Goal: Task Accomplishment & Management: Use online tool/utility

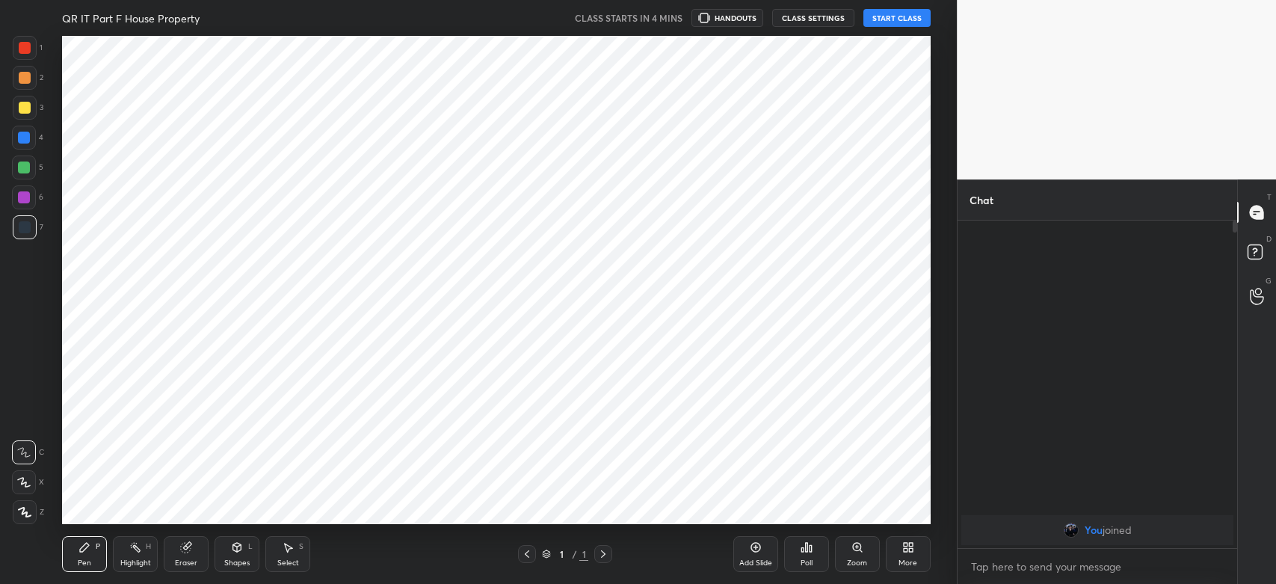
scroll to position [488, 897]
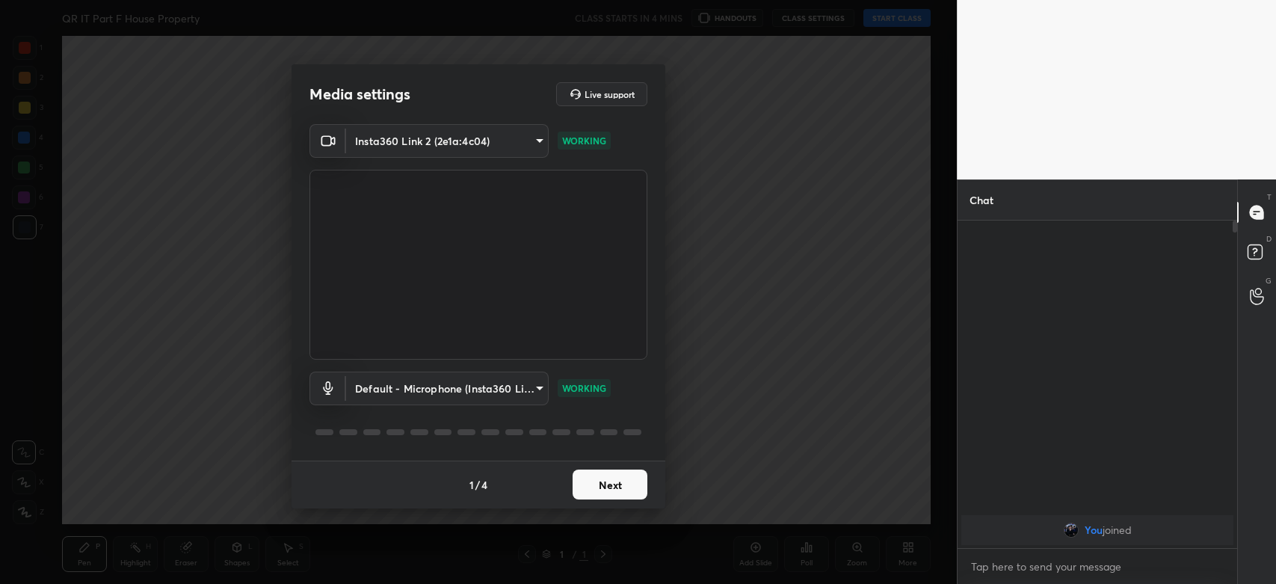
click at [603, 480] on button "Next" at bounding box center [610, 484] width 75 height 30
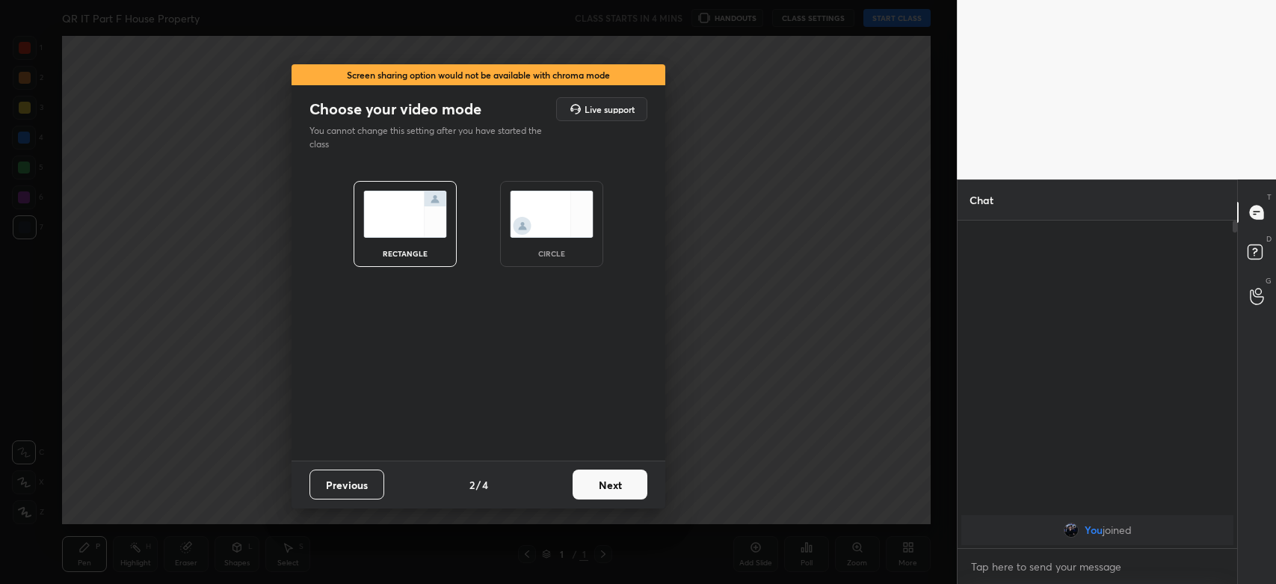
click at [601, 484] on button "Next" at bounding box center [610, 484] width 75 height 30
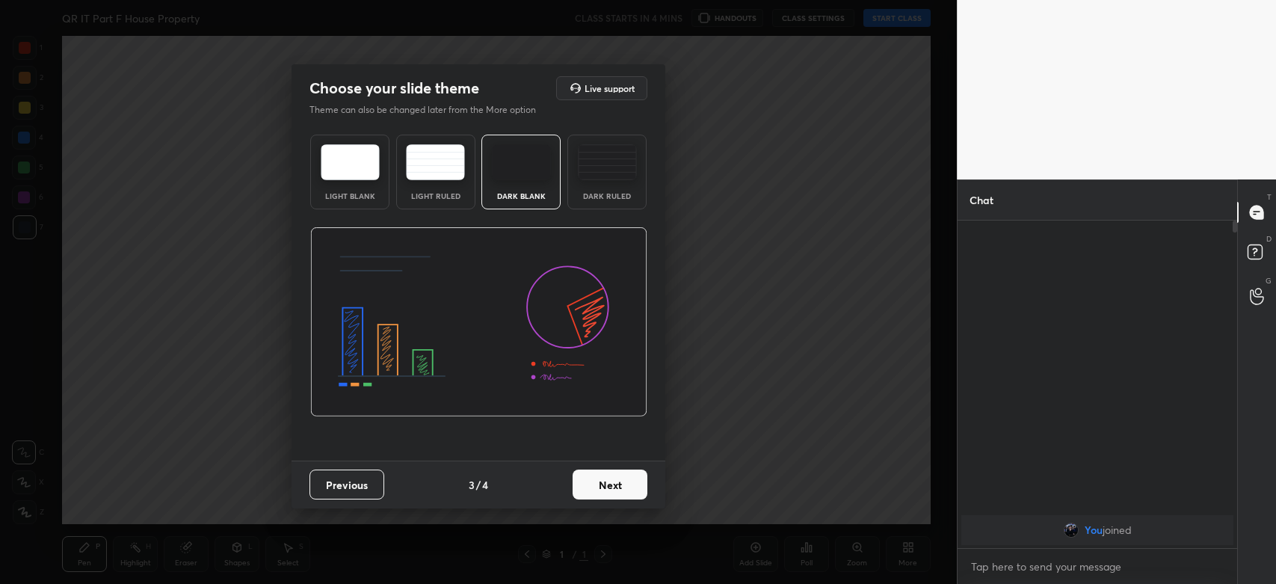
click at [606, 484] on button "Next" at bounding box center [610, 484] width 75 height 30
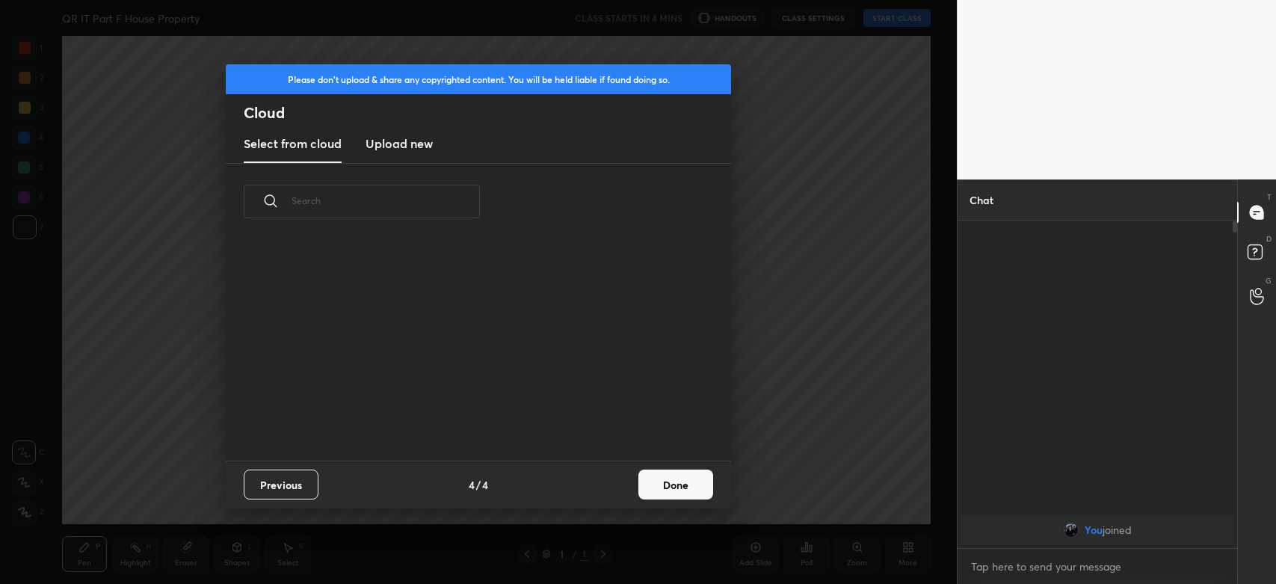
scroll to position [221, 479]
click at [398, 142] on h3 "Upload new" at bounding box center [399, 144] width 67 height 18
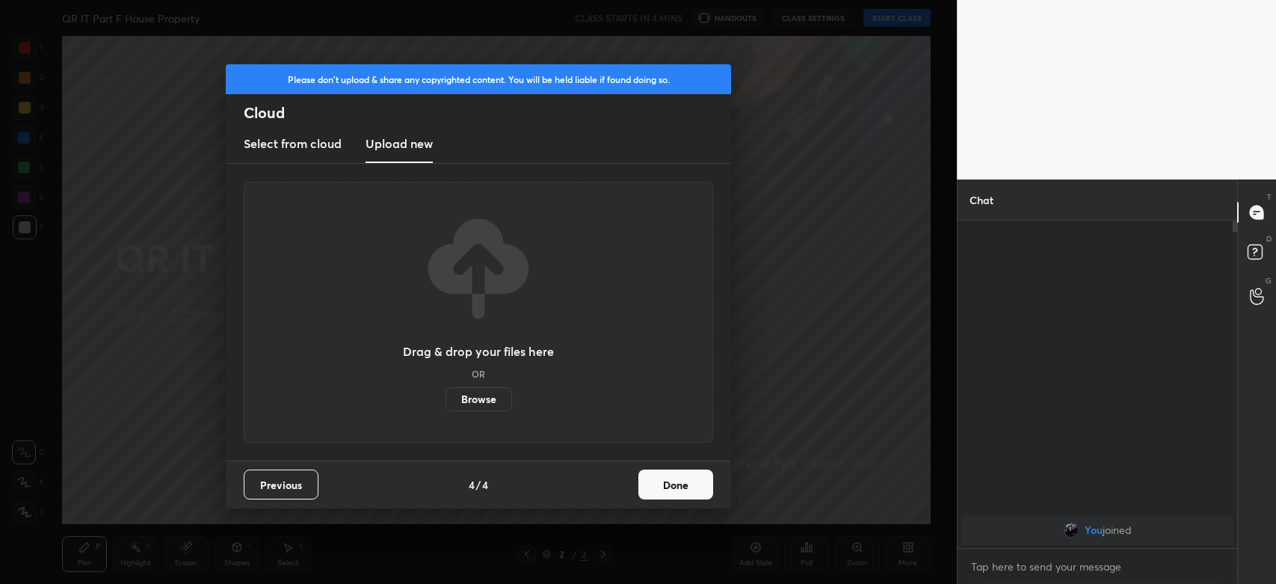
click at [481, 398] on label "Browse" at bounding box center [479, 399] width 67 height 24
click at [446, 398] on input "Browse" at bounding box center [446, 399] width 0 height 24
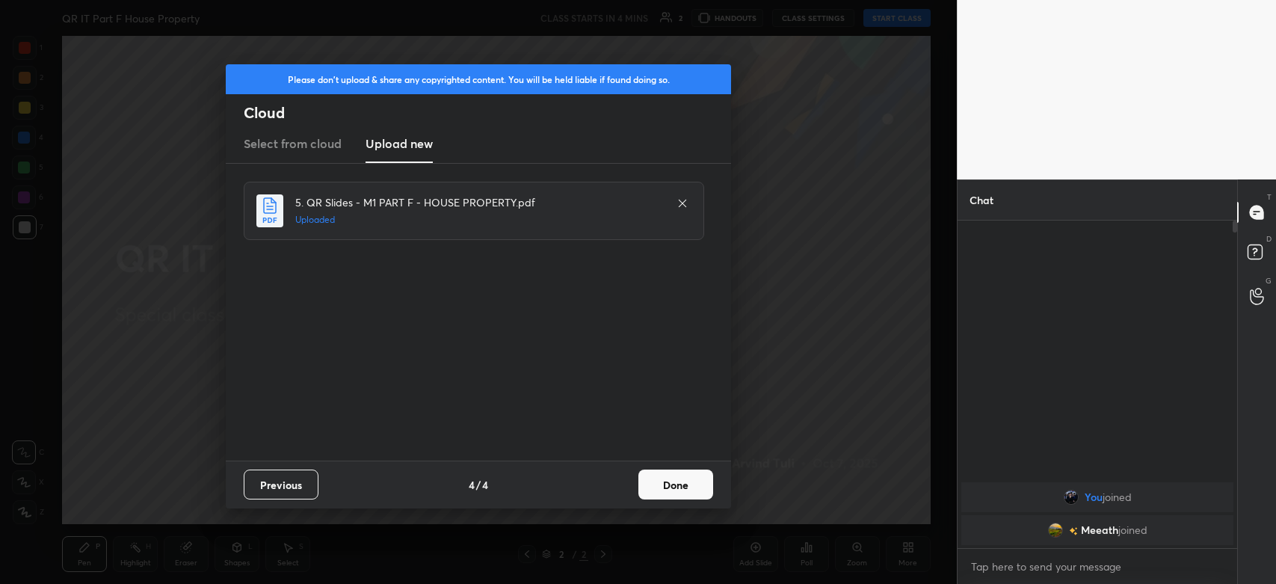
click at [671, 487] on button "Done" at bounding box center [675, 484] width 75 height 30
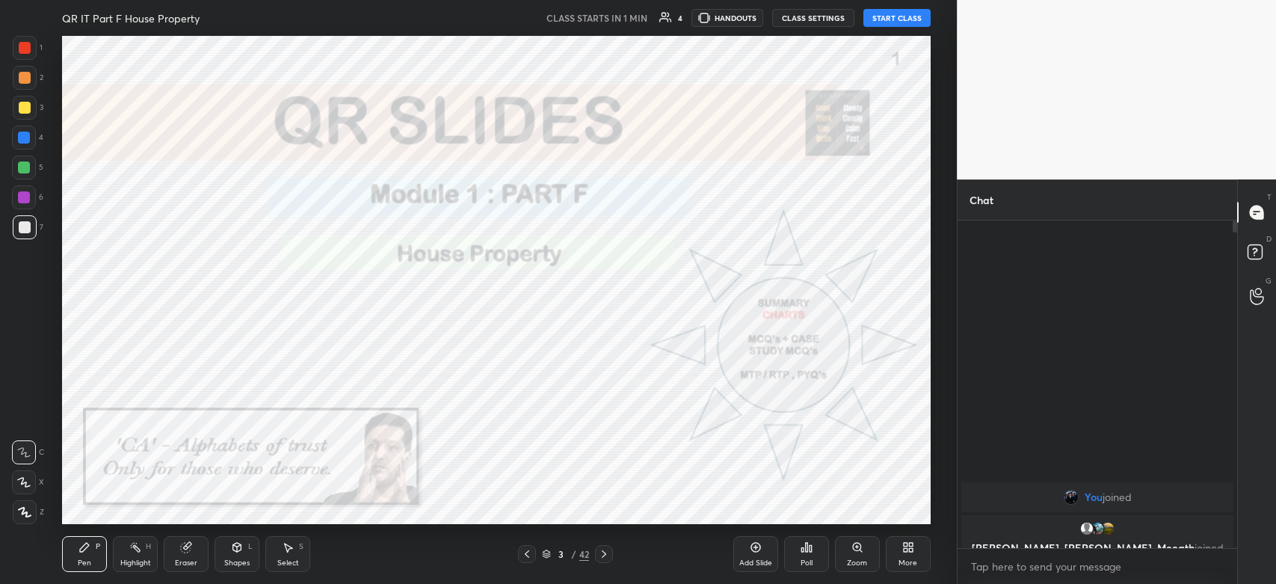
click at [902, 16] on button "START CLASS" at bounding box center [896, 18] width 67 height 18
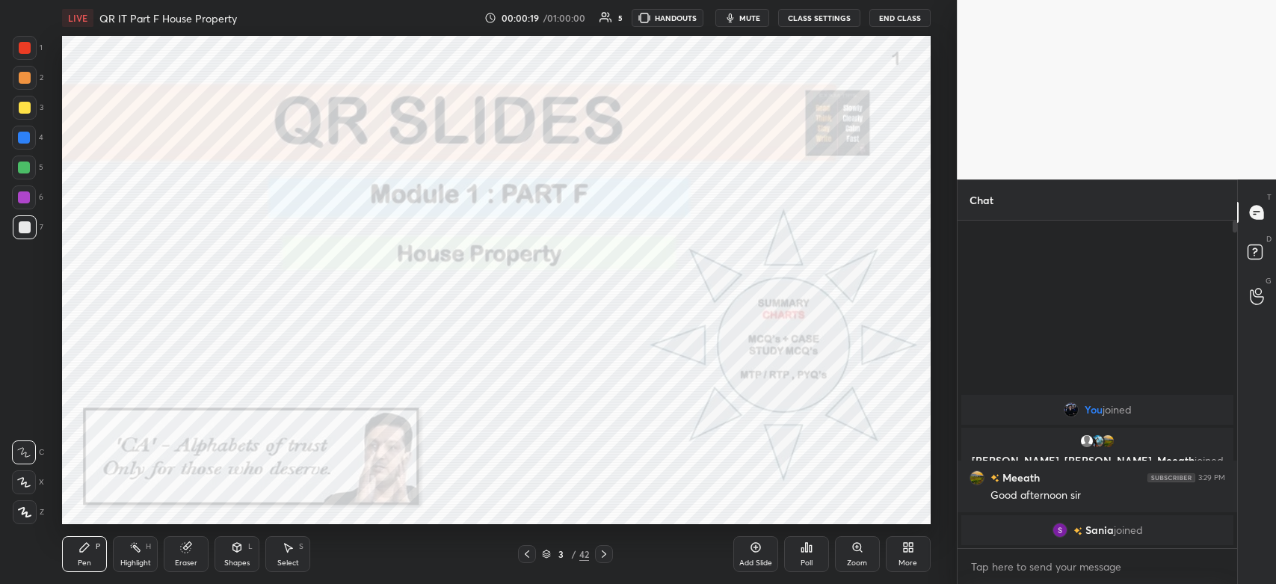
click at [604, 561] on div at bounding box center [604, 554] width 18 height 18
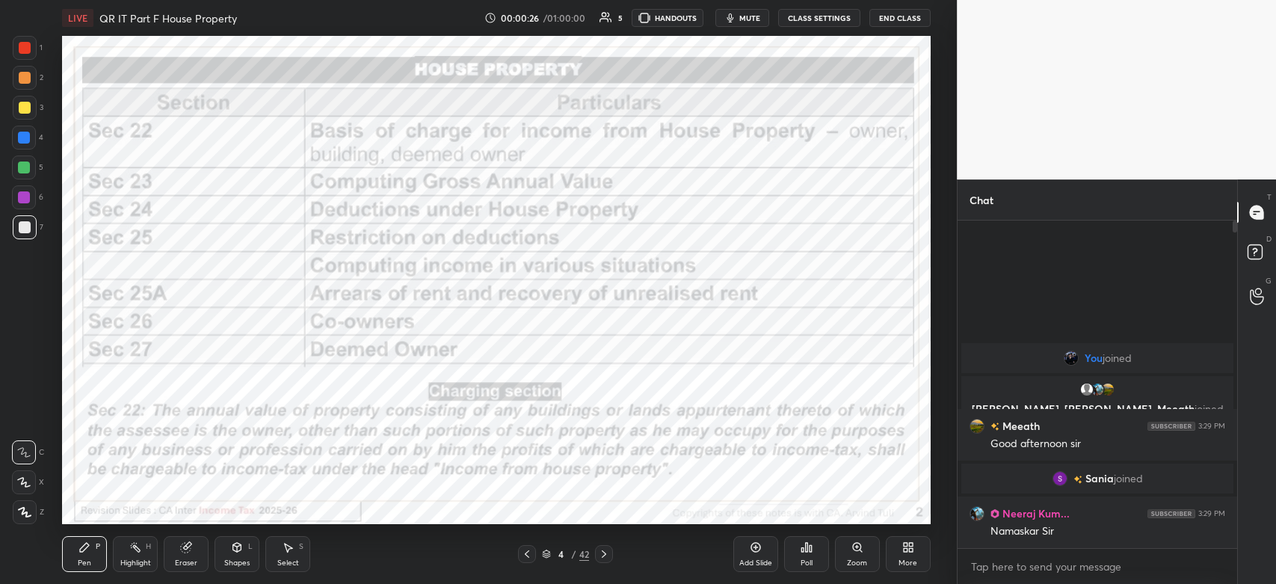
click at [37, 502] on div "Z" at bounding box center [28, 512] width 31 height 24
click at [19, 205] on div at bounding box center [24, 197] width 24 height 24
click at [604, 555] on icon at bounding box center [604, 553] width 4 height 7
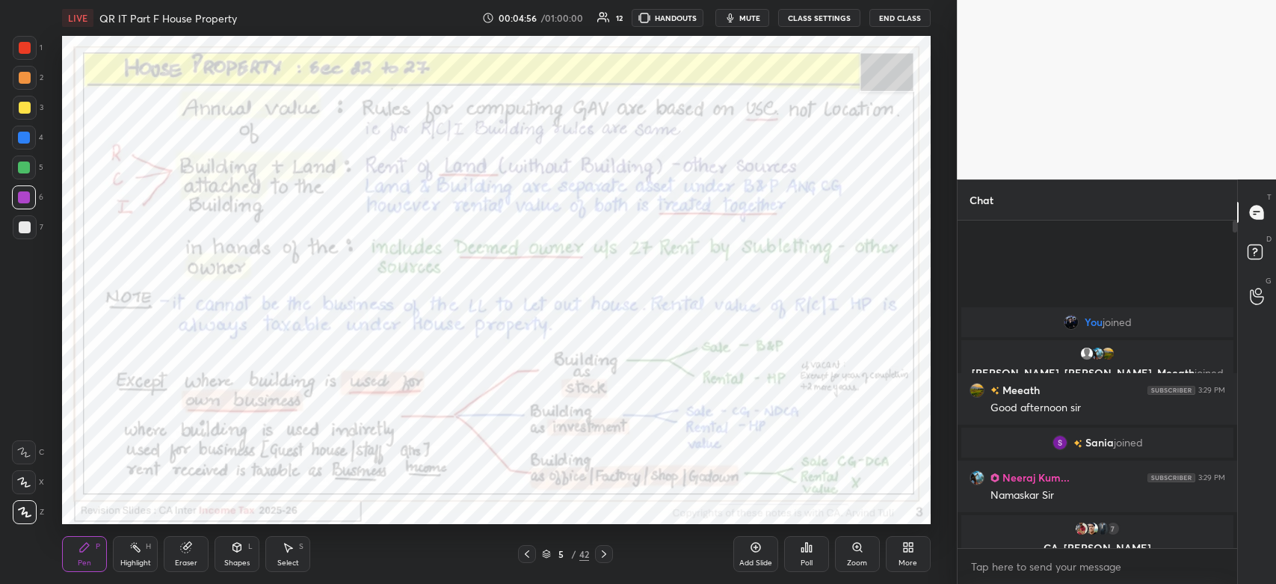
click at [605, 556] on icon at bounding box center [604, 554] width 12 height 12
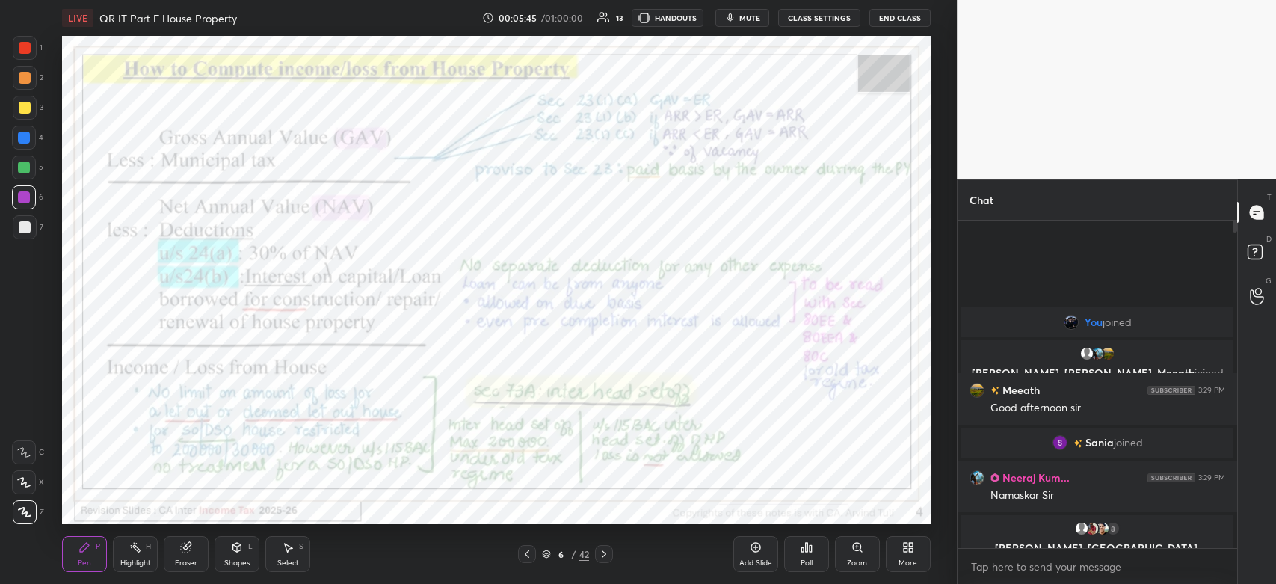
click at [23, 43] on div at bounding box center [25, 48] width 12 height 12
click at [600, 555] on icon at bounding box center [604, 554] width 12 height 12
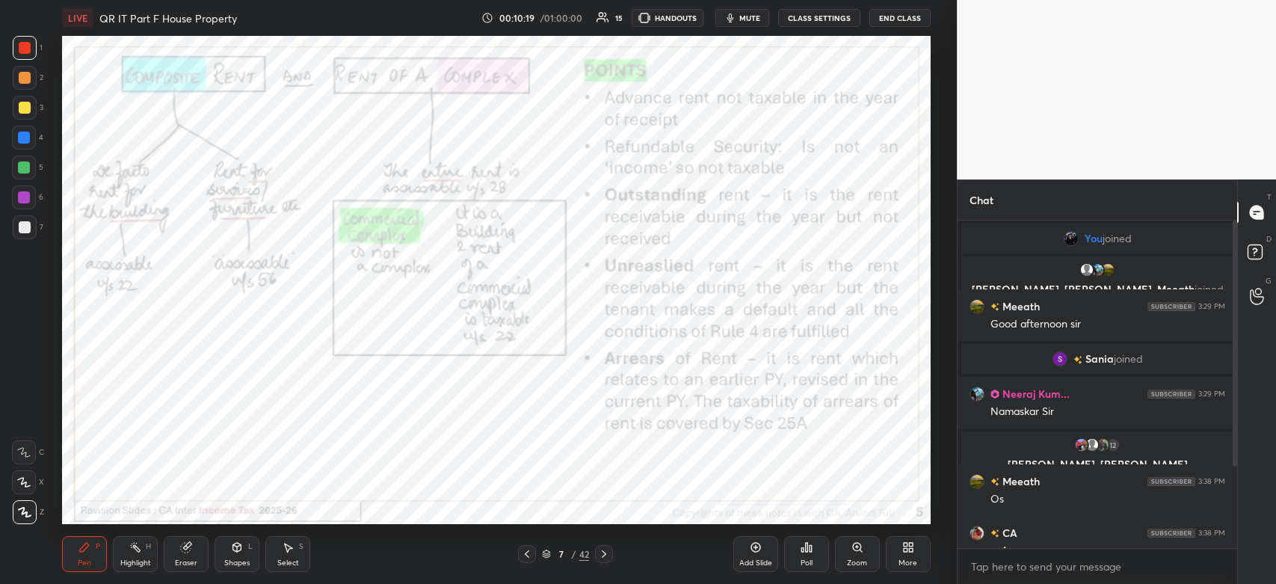
click at [607, 553] on icon at bounding box center [604, 554] width 12 height 12
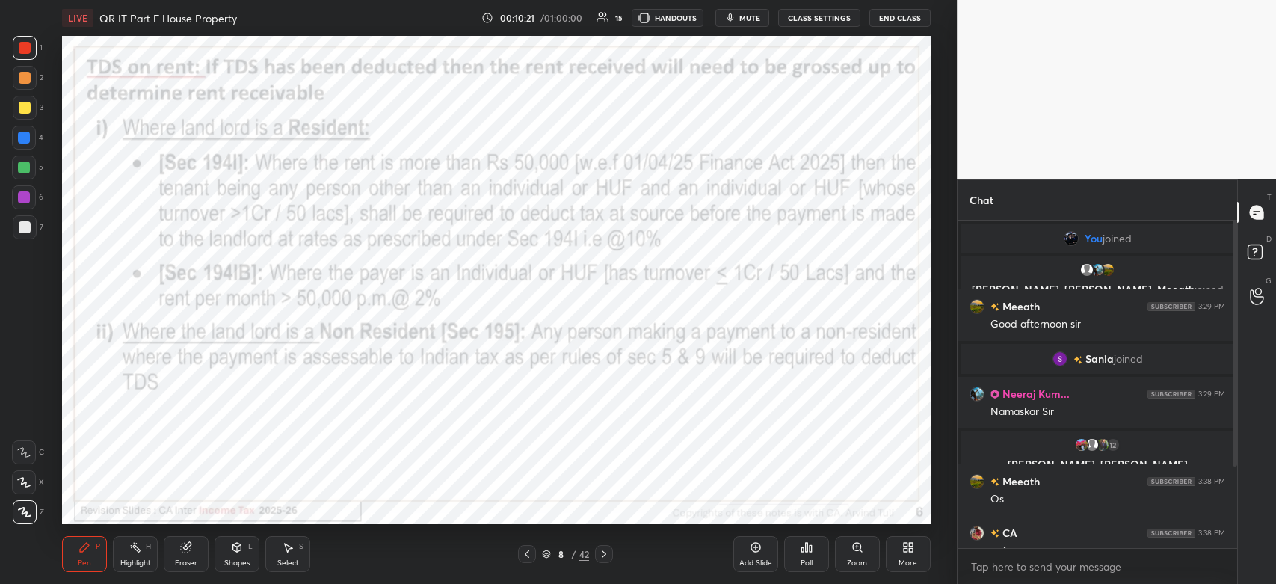
click at [521, 555] on icon at bounding box center [527, 554] width 12 height 12
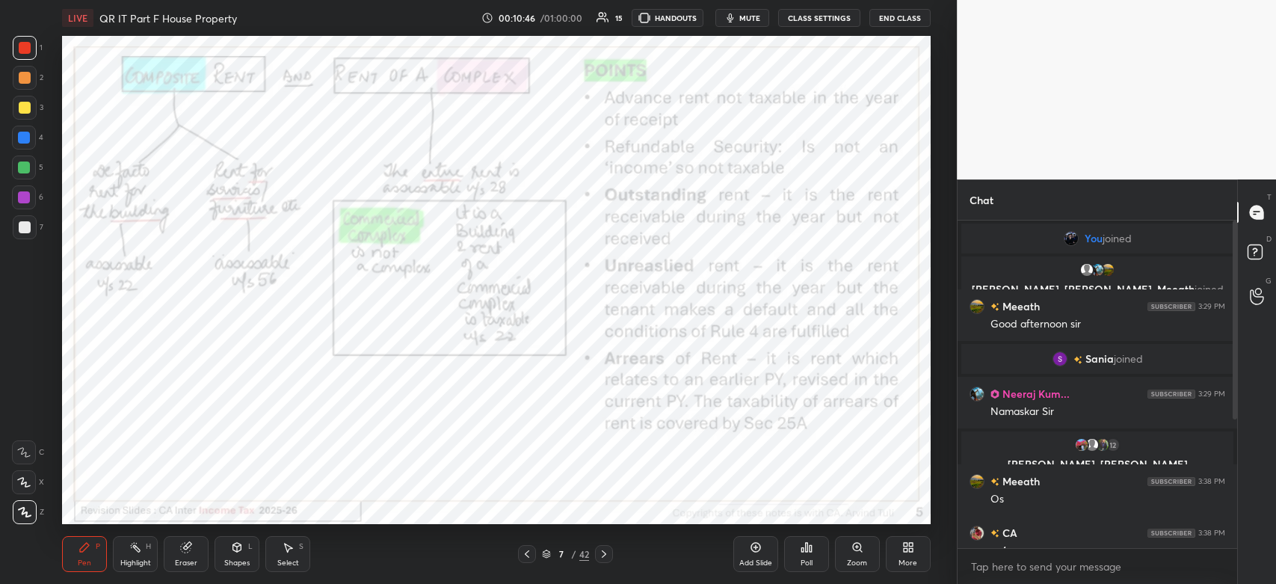
click at [603, 555] on icon at bounding box center [604, 554] width 12 height 12
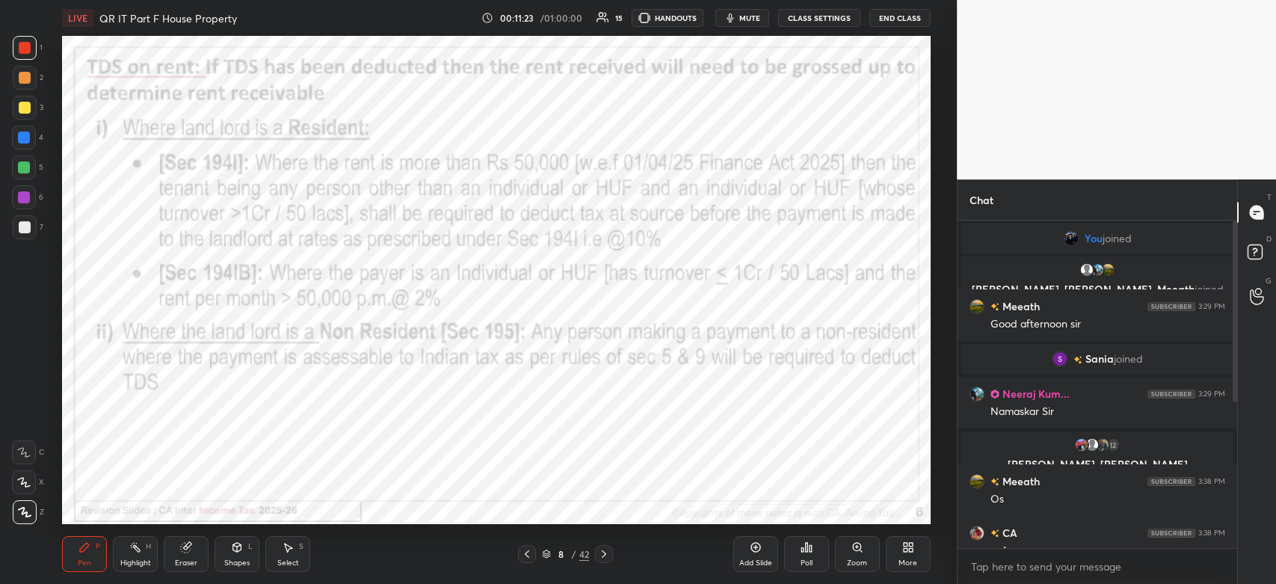
click at [600, 558] on icon at bounding box center [604, 554] width 12 height 12
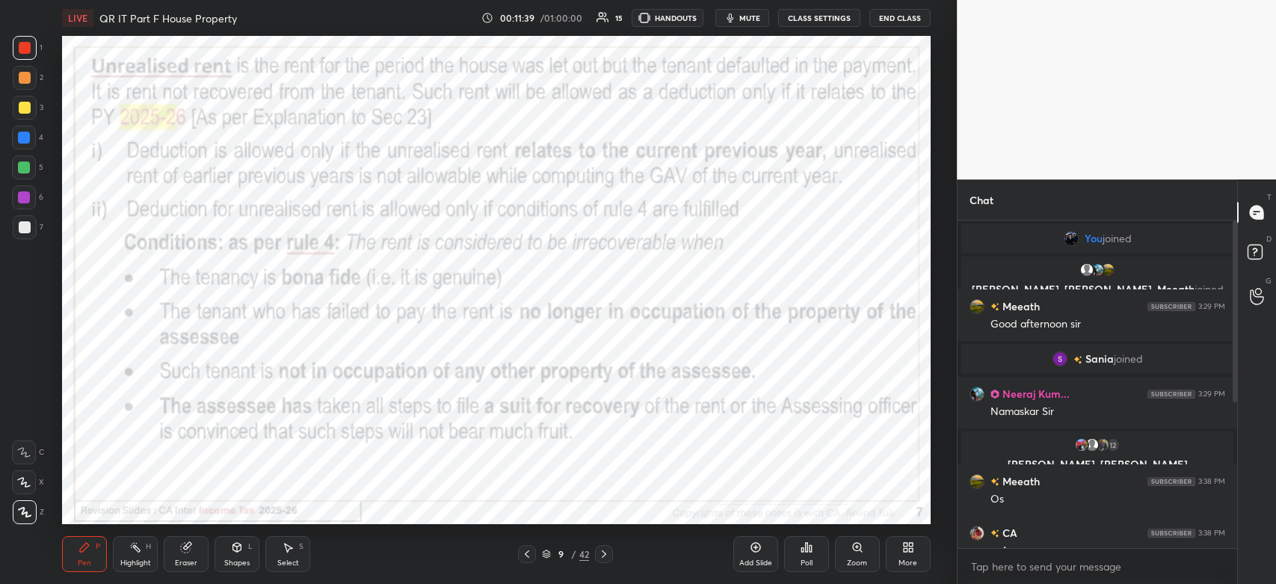
click at [605, 560] on icon at bounding box center [604, 554] width 12 height 12
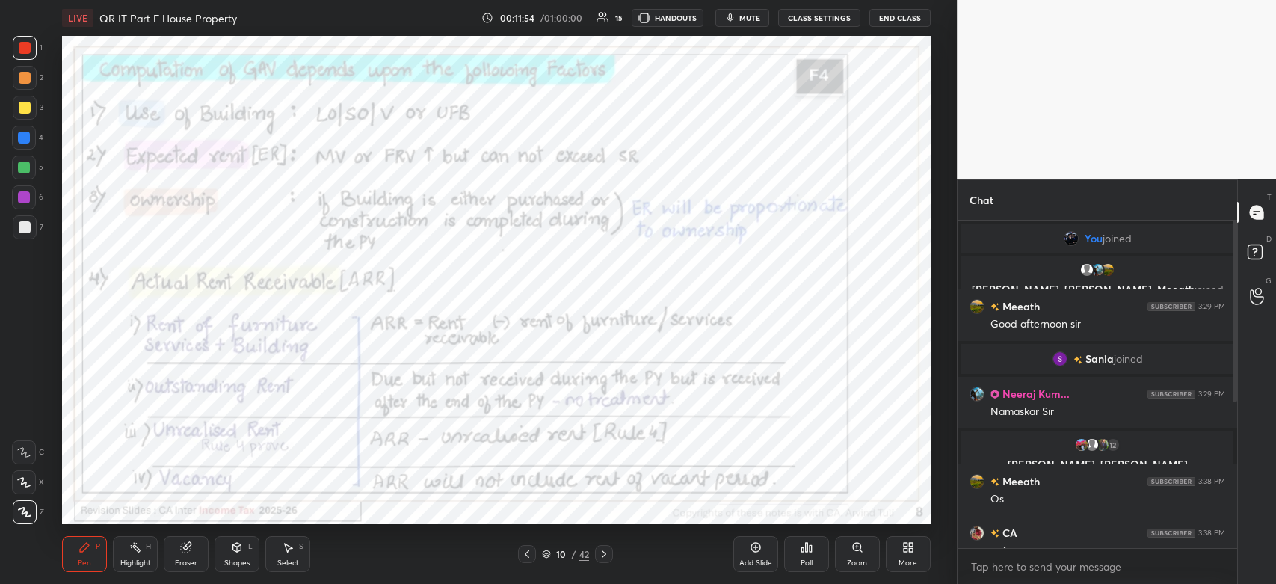
click at [22, 144] on div at bounding box center [24, 138] width 24 height 24
click at [601, 559] on icon at bounding box center [604, 554] width 12 height 12
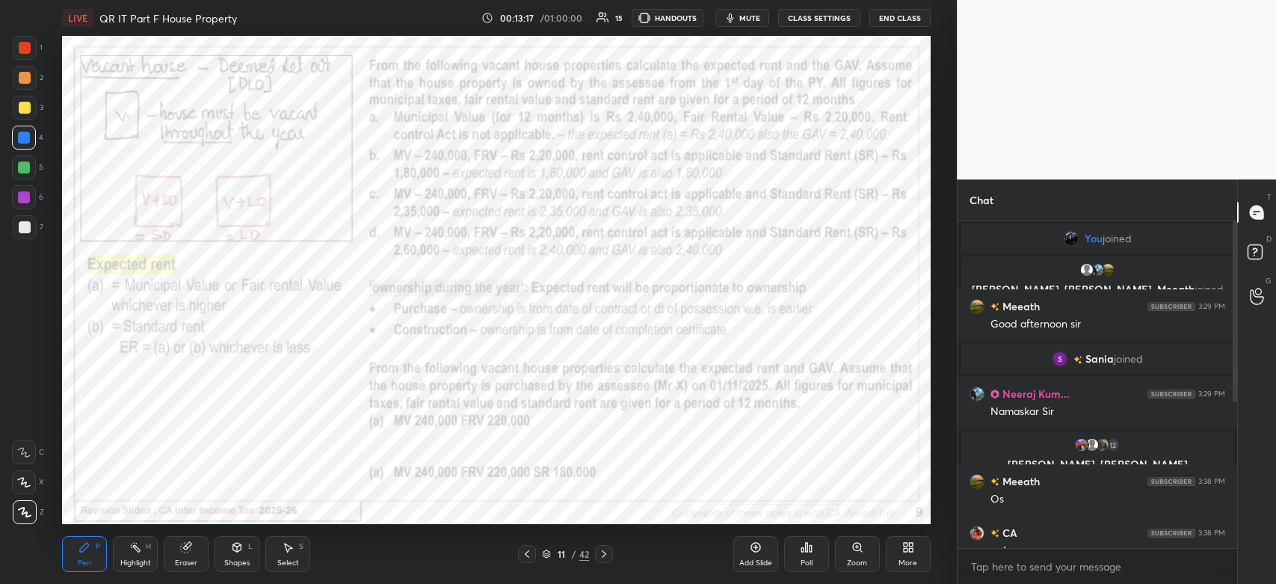
click at [28, 43] on div at bounding box center [25, 48] width 12 height 12
click at [601, 555] on icon at bounding box center [604, 554] width 12 height 12
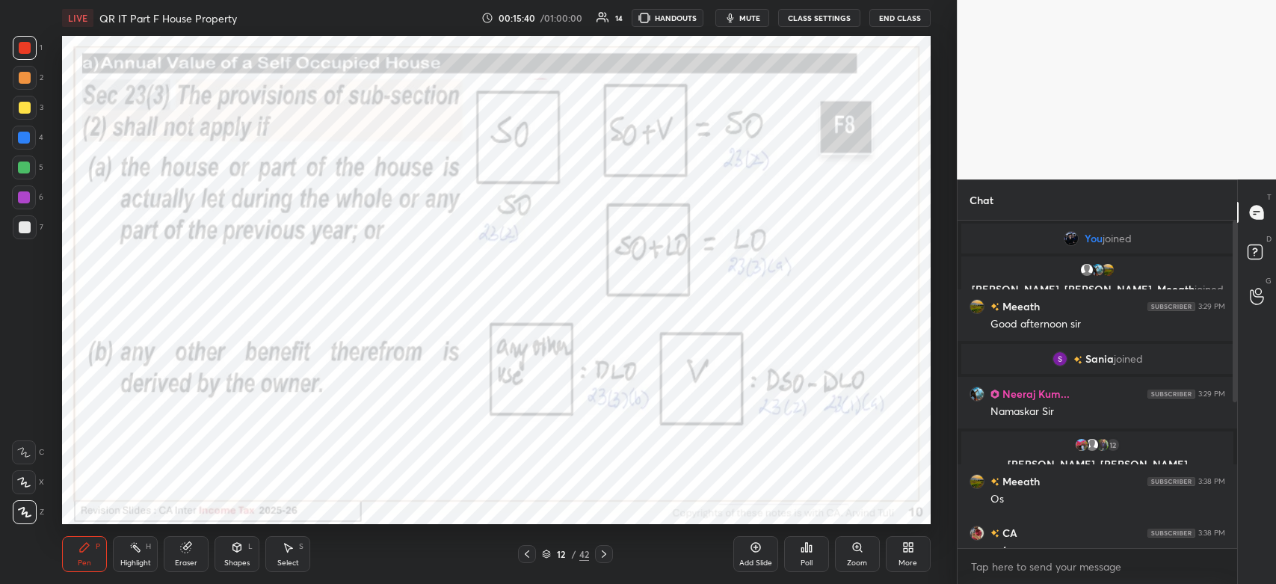
click at [24, 145] on div at bounding box center [24, 138] width 24 height 24
click at [604, 555] on icon at bounding box center [604, 553] width 4 height 7
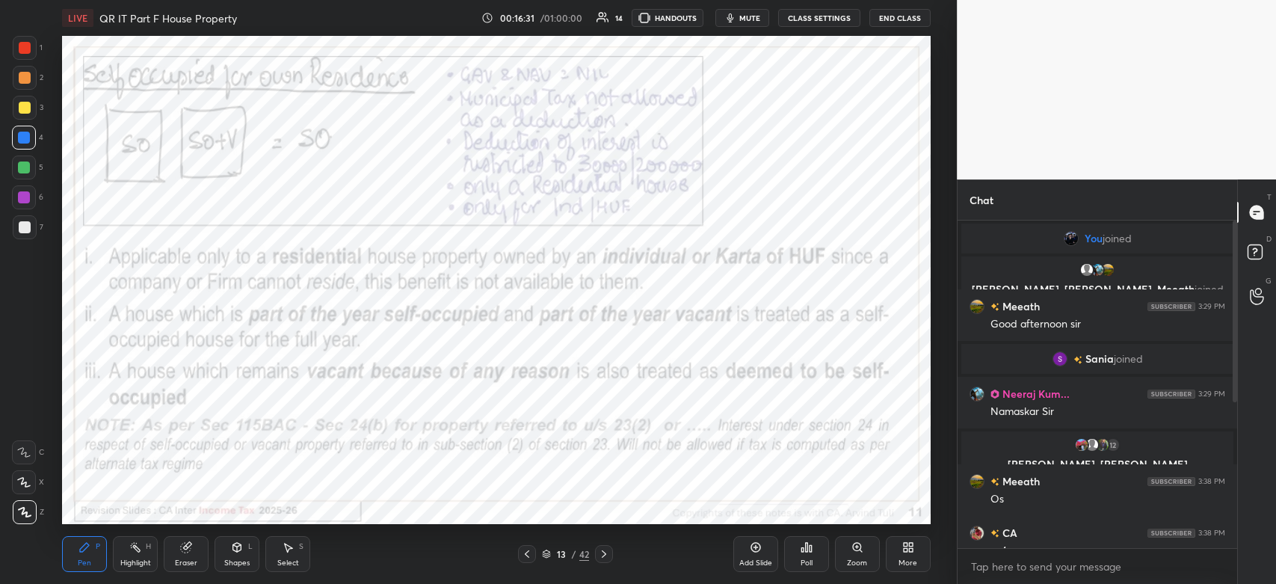
click at [28, 43] on div at bounding box center [25, 48] width 12 height 12
click at [607, 555] on icon at bounding box center [604, 554] width 12 height 12
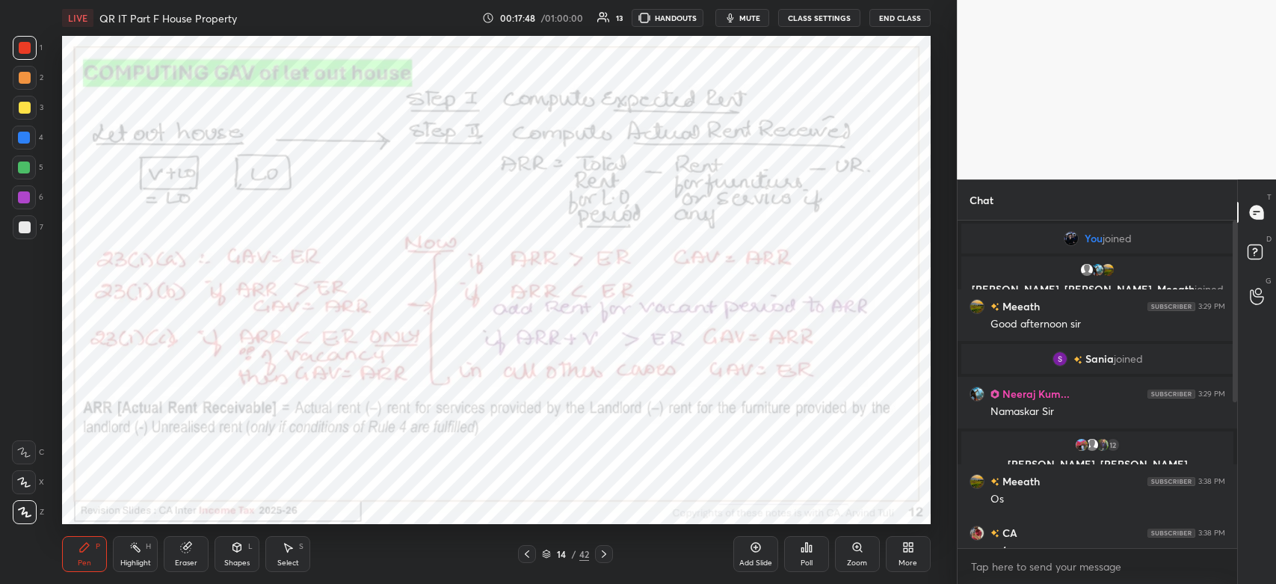
click at [609, 554] on icon at bounding box center [604, 554] width 12 height 12
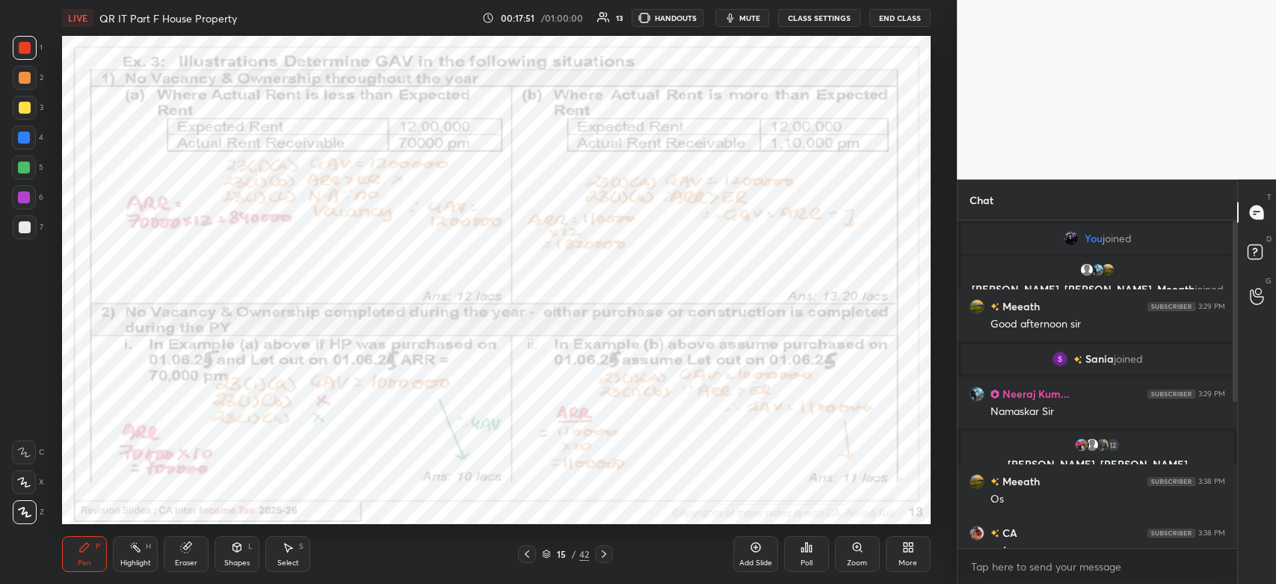
click at [30, 46] on div at bounding box center [25, 48] width 12 height 12
click at [604, 558] on icon at bounding box center [604, 554] width 12 height 12
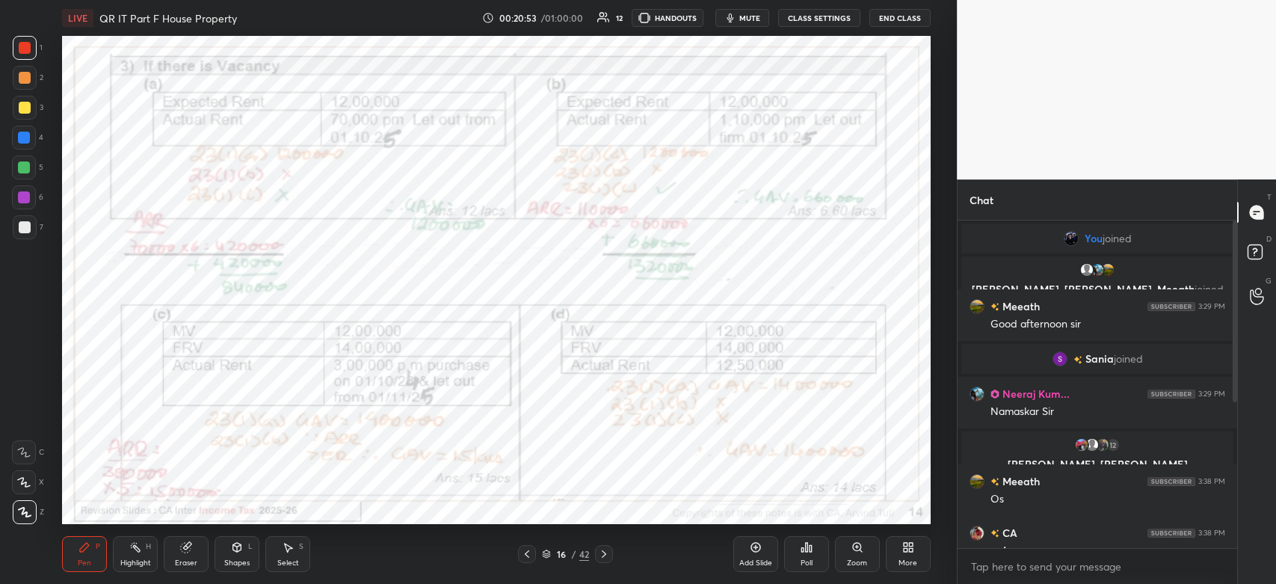
click at [606, 555] on icon at bounding box center [604, 554] width 12 height 12
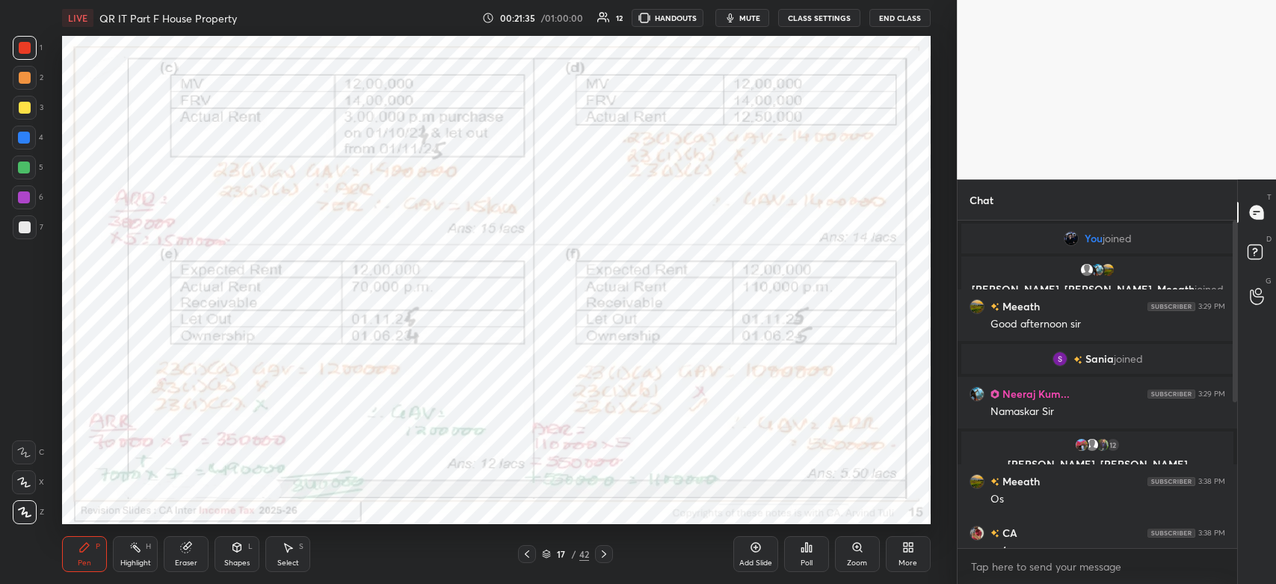
click at [35, 57] on div at bounding box center [25, 48] width 24 height 24
click at [604, 557] on icon at bounding box center [604, 554] width 12 height 12
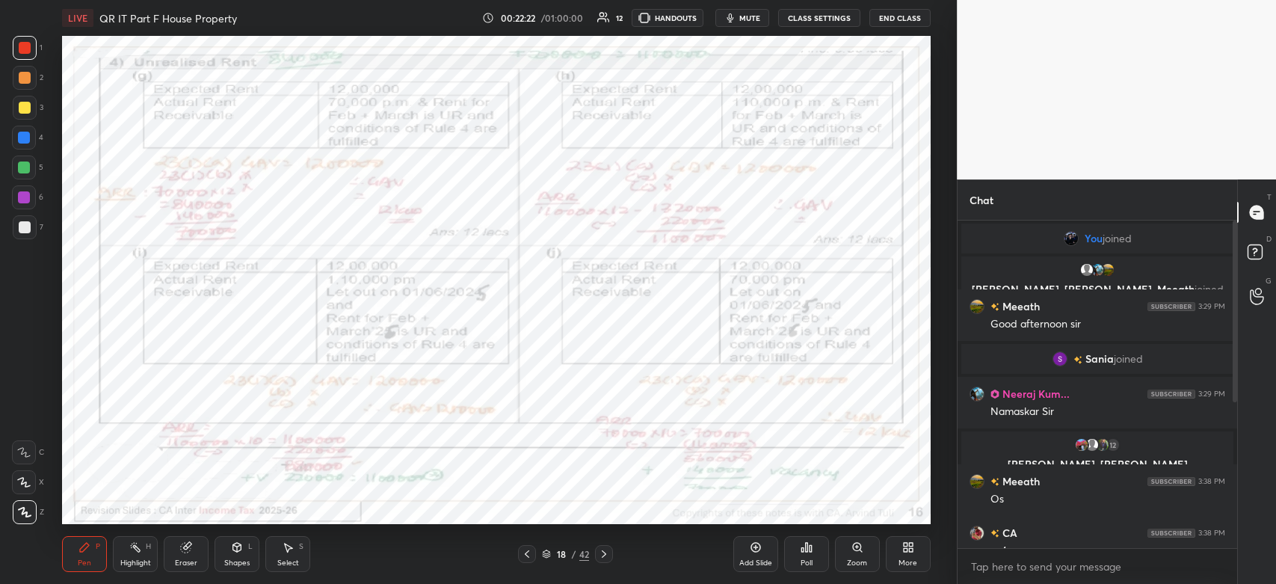
click at [21, 44] on div at bounding box center [25, 48] width 12 height 12
click at [609, 561] on div at bounding box center [604, 554] width 18 height 18
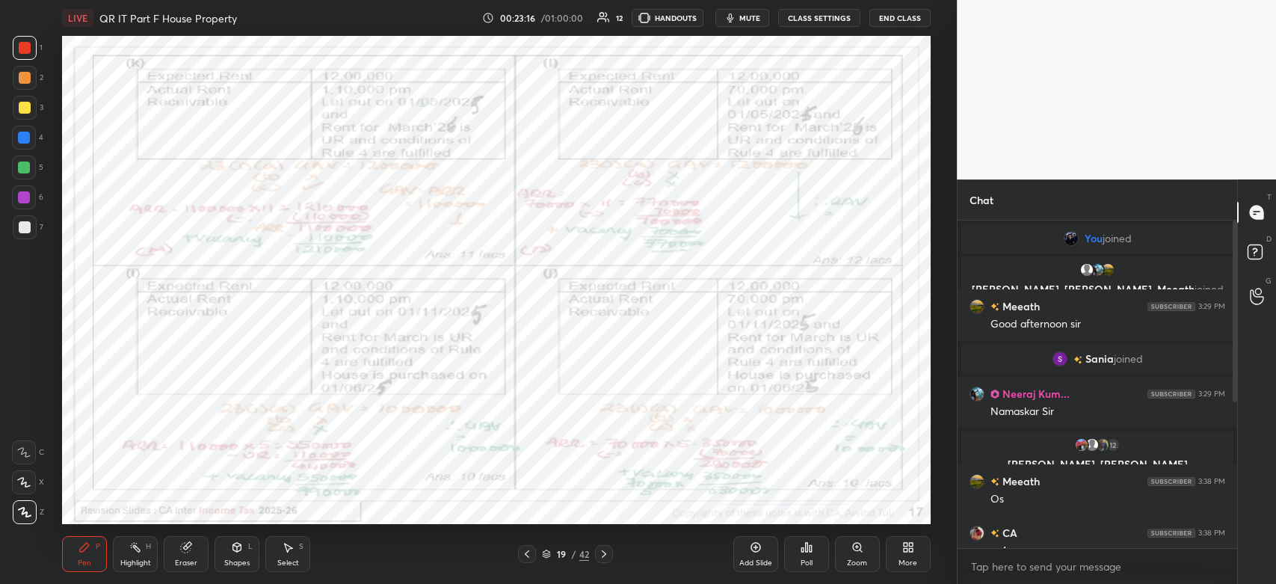
click at [602, 557] on icon at bounding box center [604, 554] width 12 height 12
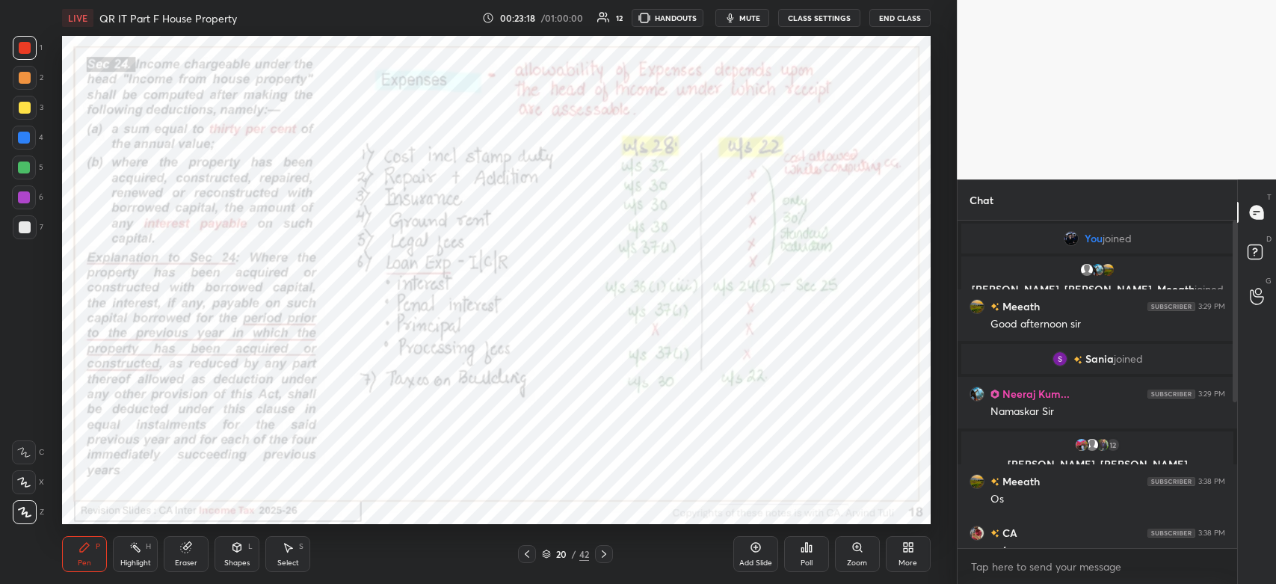
click at [31, 51] on div at bounding box center [25, 48] width 24 height 24
click at [138, 555] on div "Highlight H" at bounding box center [135, 554] width 45 height 36
click at [81, 560] on div "Pen" at bounding box center [84, 562] width 13 height 7
click at [604, 554] on icon at bounding box center [604, 554] width 12 height 12
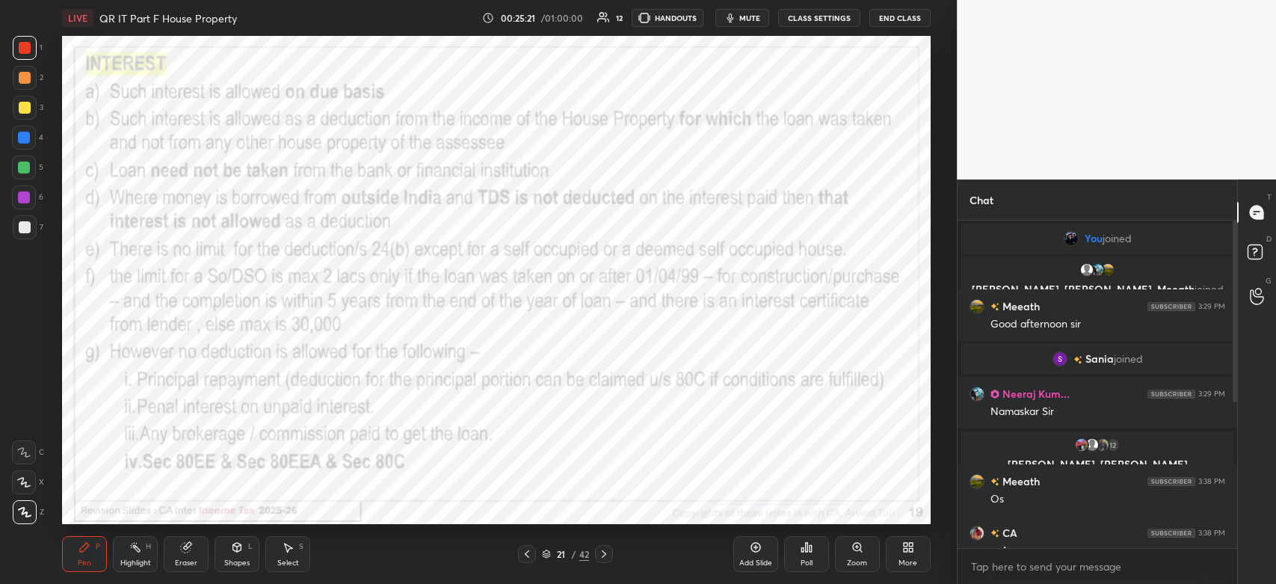
click at [17, 138] on div at bounding box center [24, 138] width 24 height 24
click at [22, 52] on div at bounding box center [25, 48] width 12 height 12
click at [599, 561] on div at bounding box center [604, 554] width 18 height 18
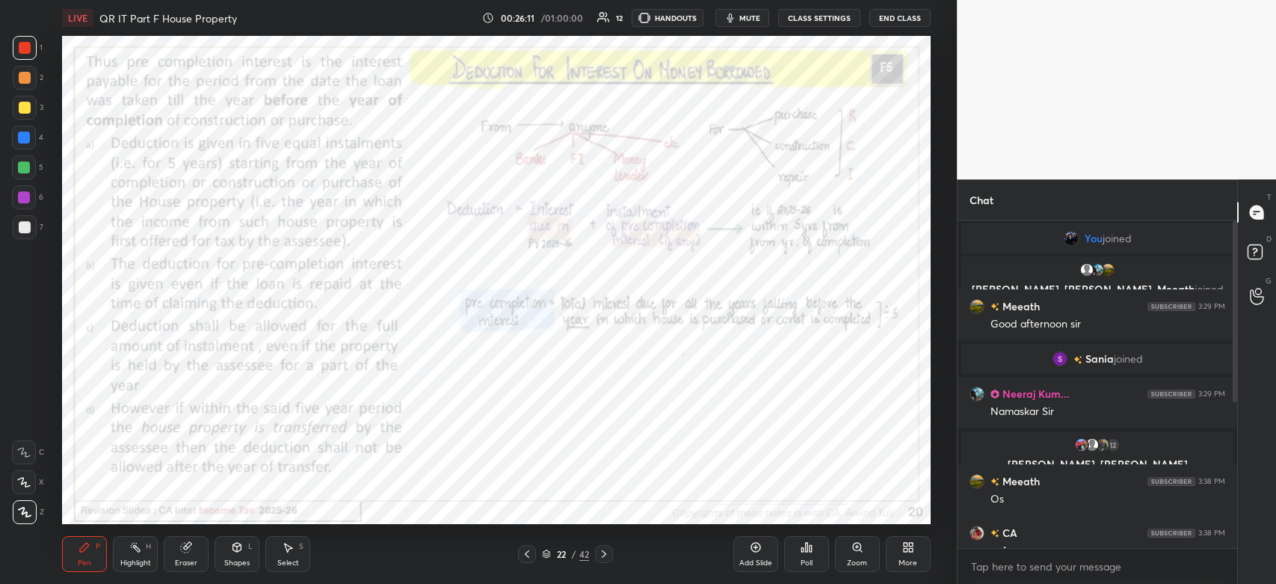
click at [853, 549] on icon at bounding box center [857, 547] width 8 height 8
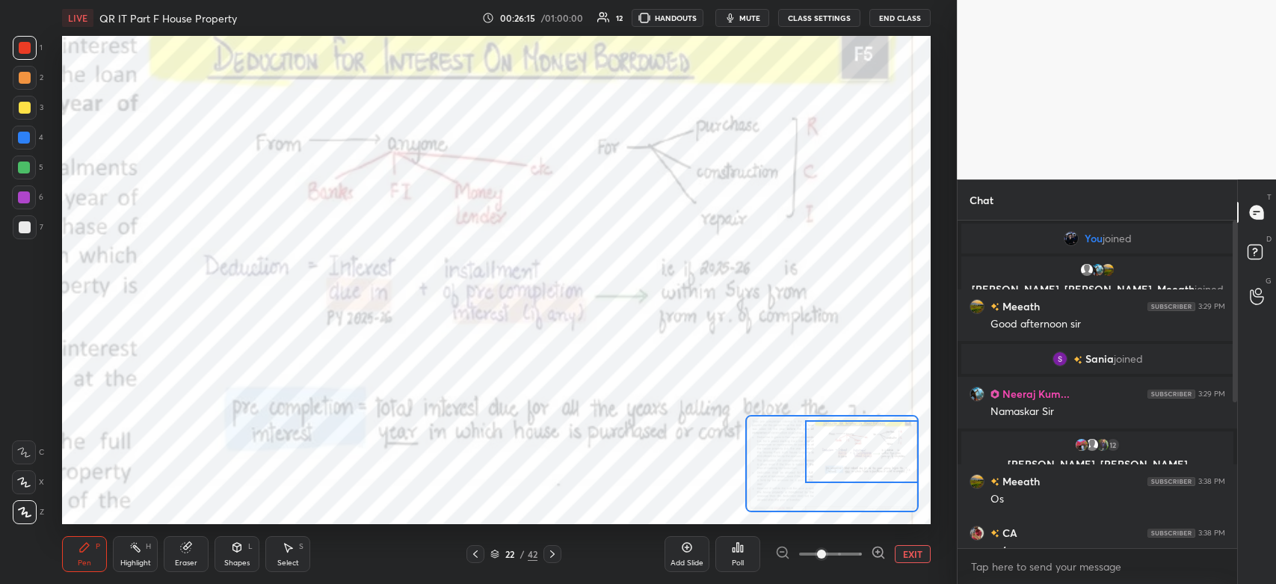
click at [34, 46] on div at bounding box center [25, 48] width 24 height 24
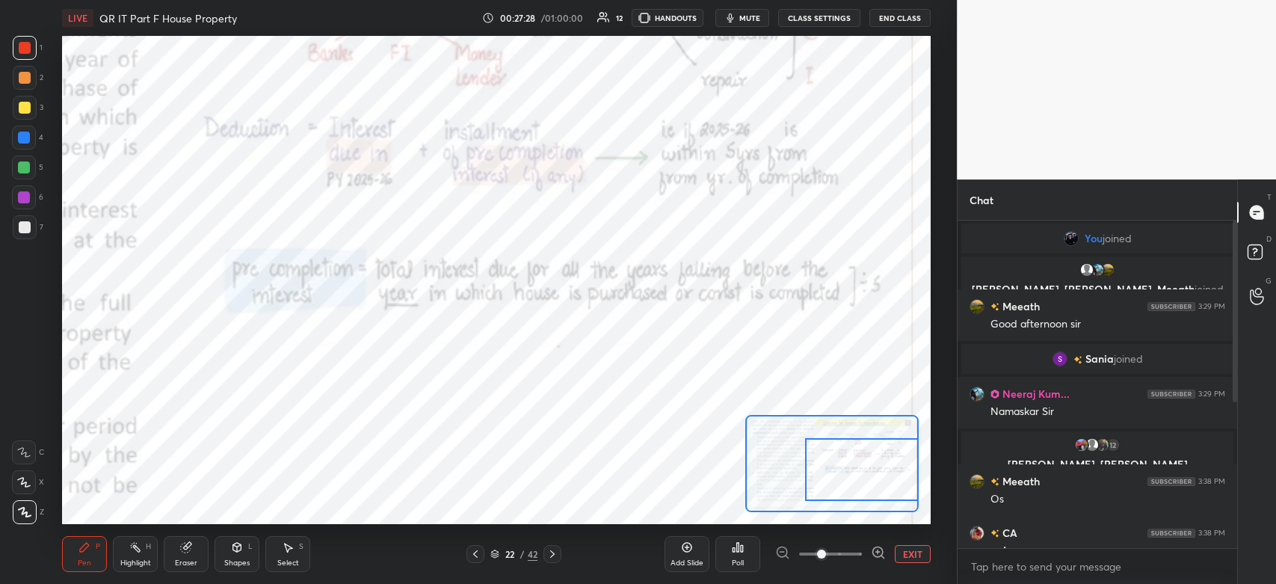
click at [551, 556] on icon at bounding box center [552, 553] width 4 height 7
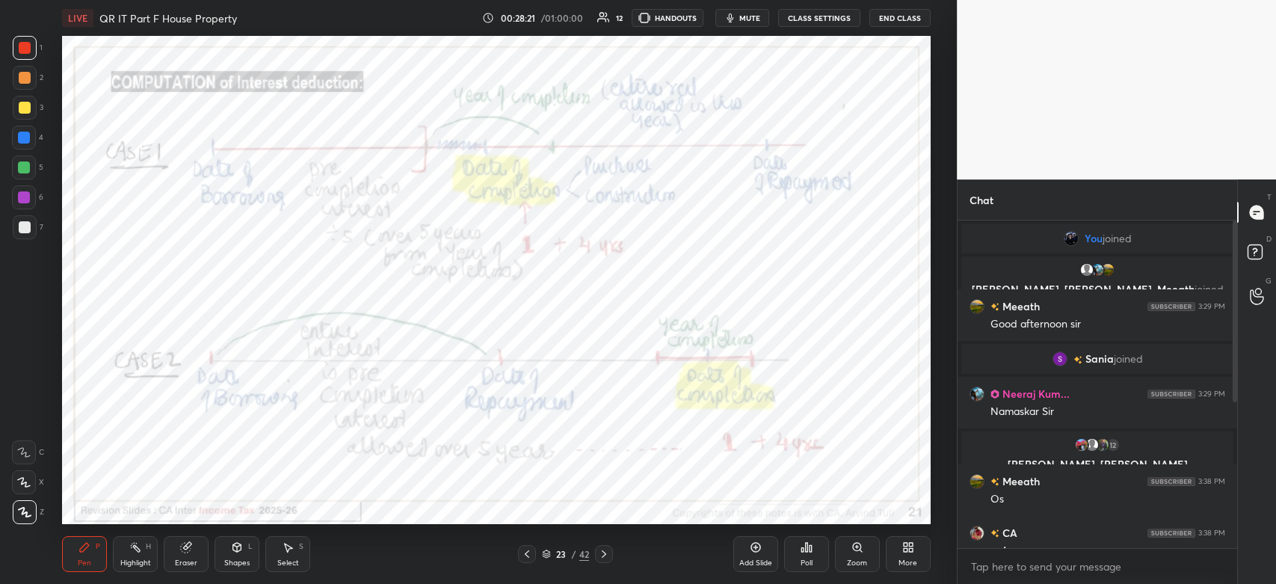
click at [24, 142] on div at bounding box center [24, 138] width 12 height 12
click at [22, 202] on div at bounding box center [24, 197] width 12 height 12
click at [604, 555] on icon at bounding box center [604, 553] width 4 height 7
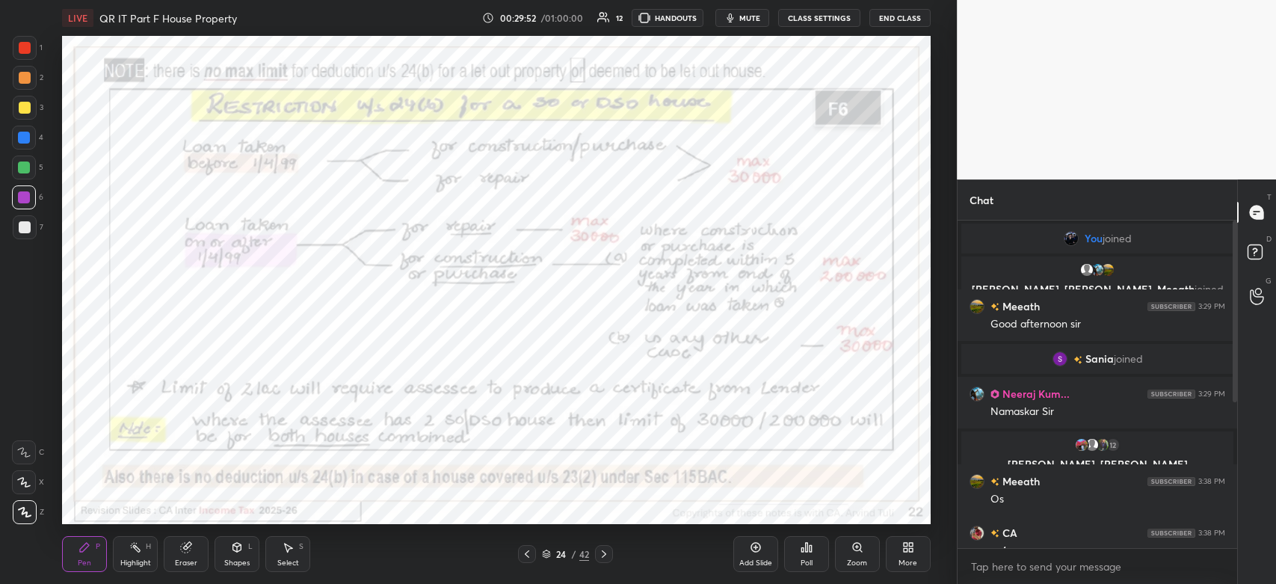
click at [25, 49] on div at bounding box center [25, 48] width 12 height 12
click at [24, 136] on div at bounding box center [24, 138] width 12 height 12
click at [603, 558] on icon at bounding box center [604, 554] width 12 height 12
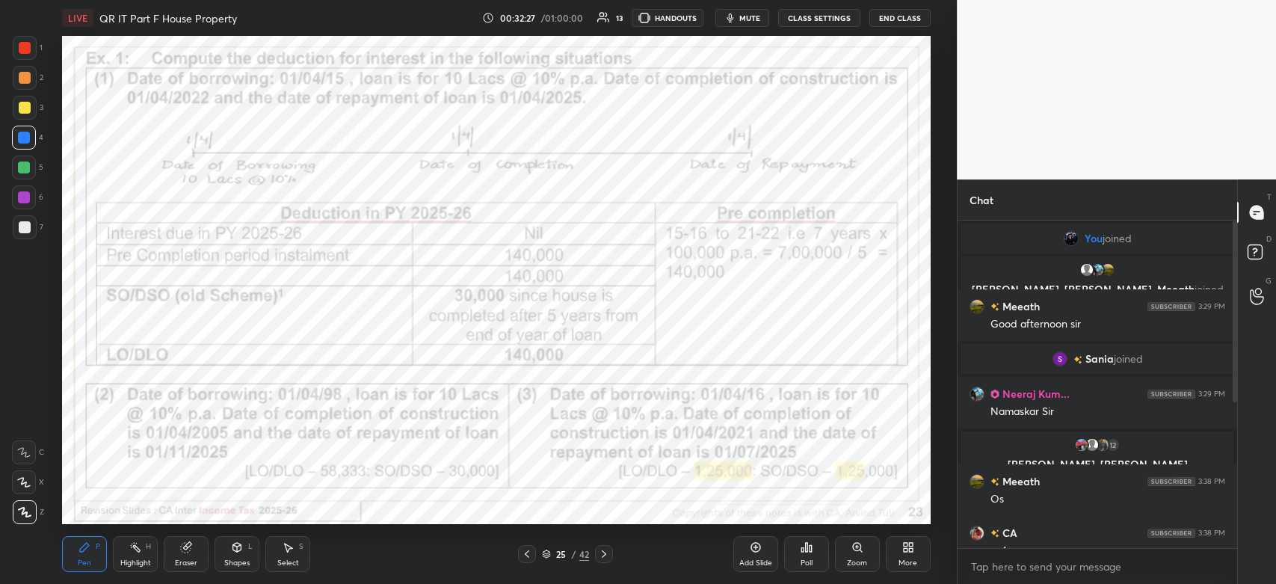
click at [604, 557] on icon at bounding box center [604, 554] width 12 height 12
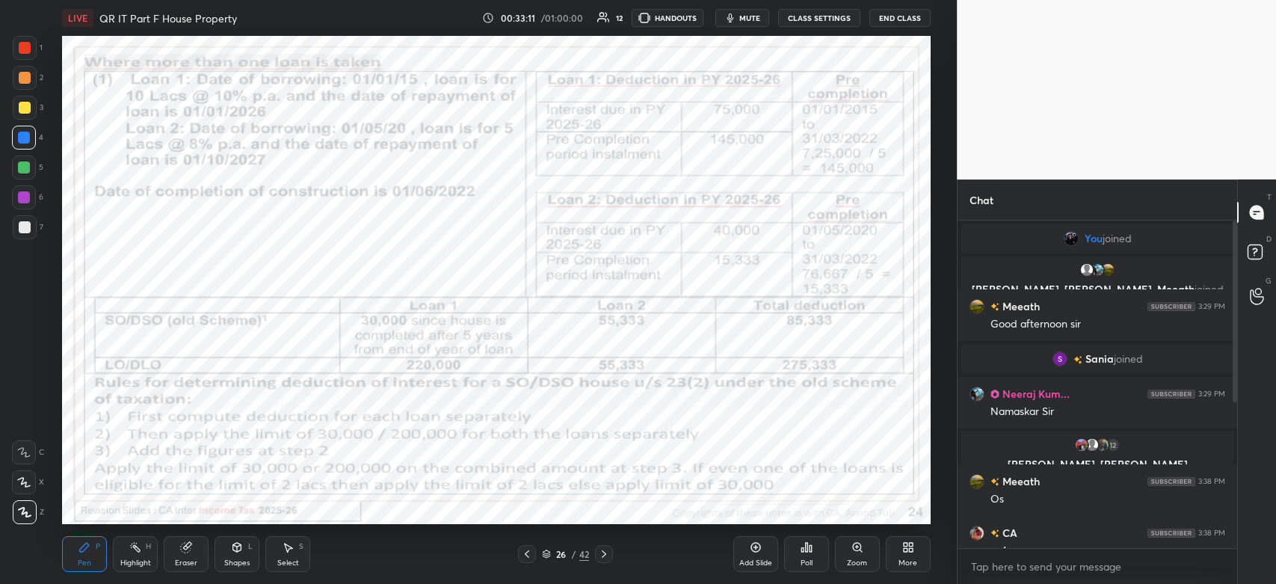
click at [24, 57] on div at bounding box center [25, 48] width 24 height 24
click at [606, 554] on icon at bounding box center [604, 554] width 12 height 12
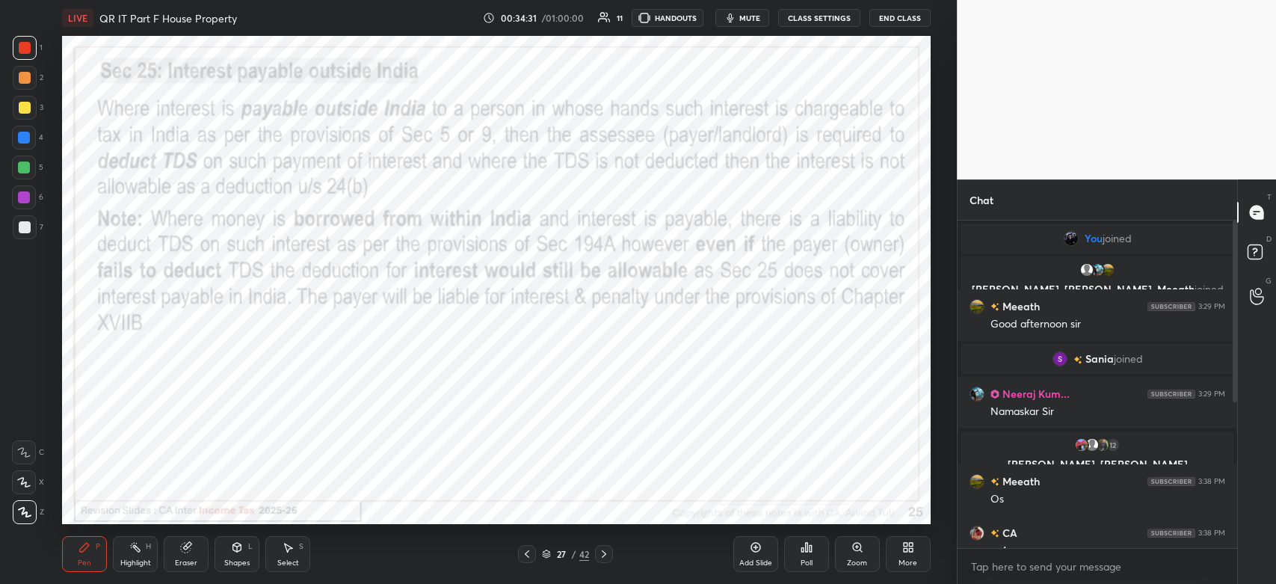
click at [604, 556] on icon at bounding box center [604, 554] width 12 height 12
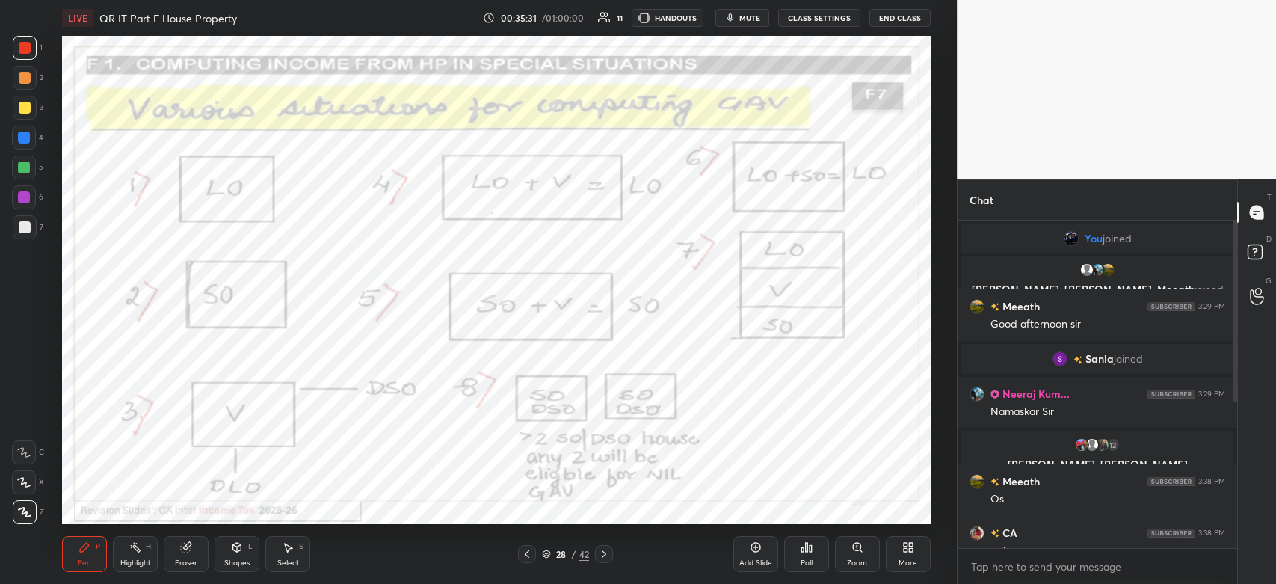
click at [599, 555] on icon at bounding box center [604, 554] width 12 height 12
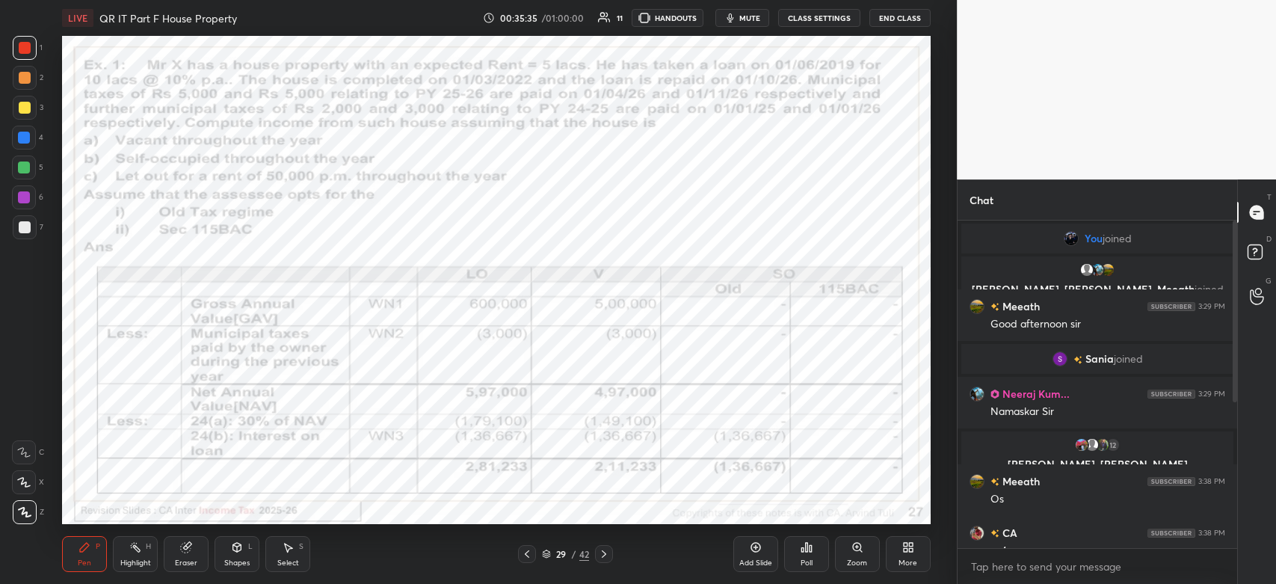
click at [604, 557] on icon at bounding box center [604, 554] width 12 height 12
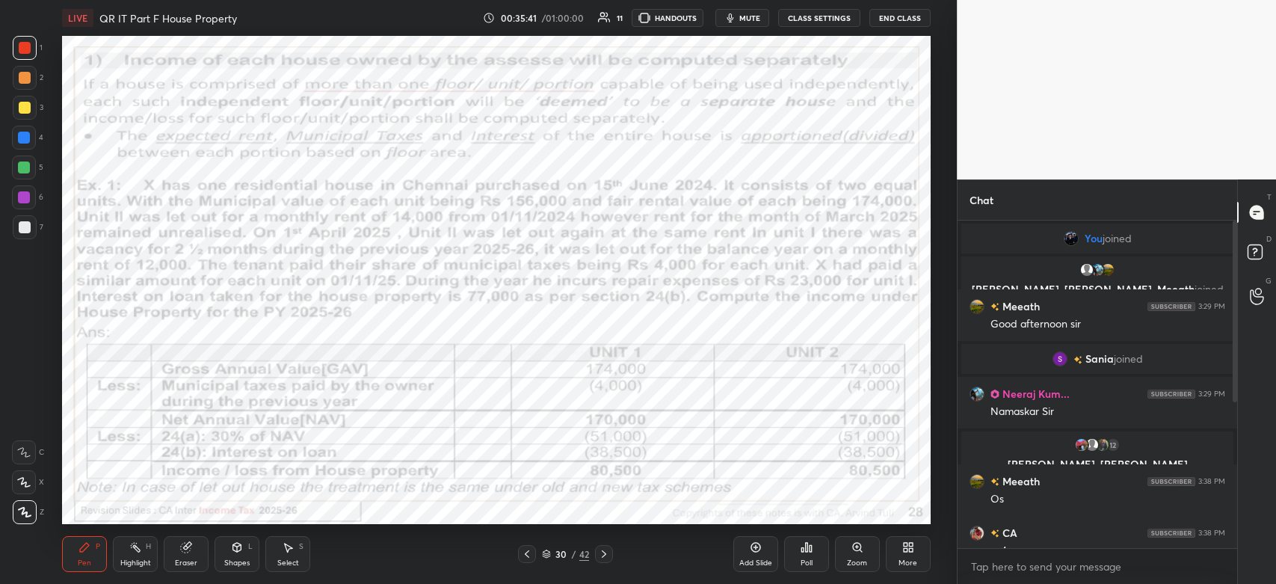
click at [25, 55] on div at bounding box center [25, 48] width 24 height 24
click at [33, 55] on div at bounding box center [25, 48] width 24 height 24
click at [603, 553] on icon at bounding box center [604, 554] width 12 height 12
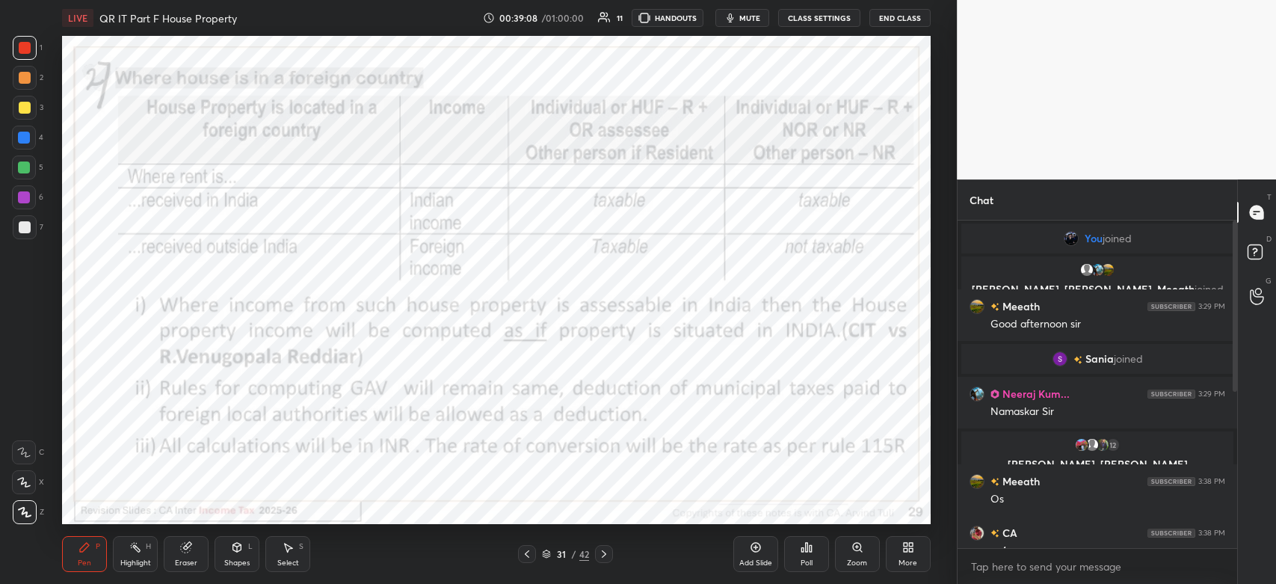
click at [602, 555] on icon at bounding box center [604, 554] width 12 height 12
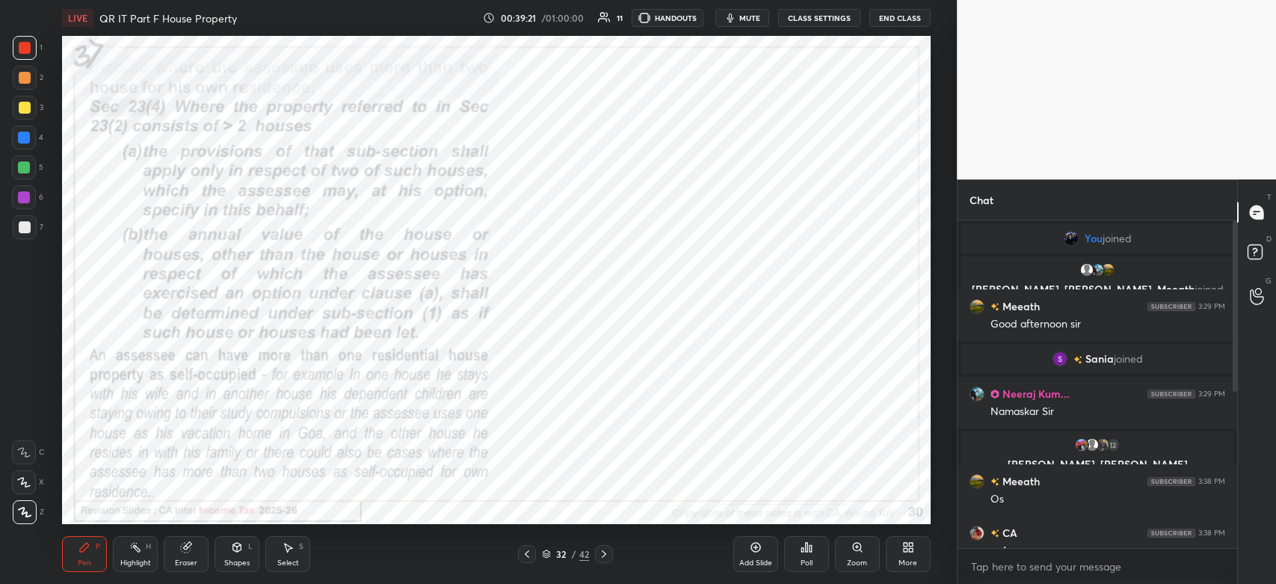
click at [24, 76] on div at bounding box center [25, 78] width 12 height 12
click at [35, 457] on div at bounding box center [24, 452] width 24 height 24
click at [28, 147] on div at bounding box center [24, 138] width 24 height 24
click at [31, 170] on div at bounding box center [24, 167] width 24 height 24
click at [28, 78] on div at bounding box center [25, 78] width 12 height 12
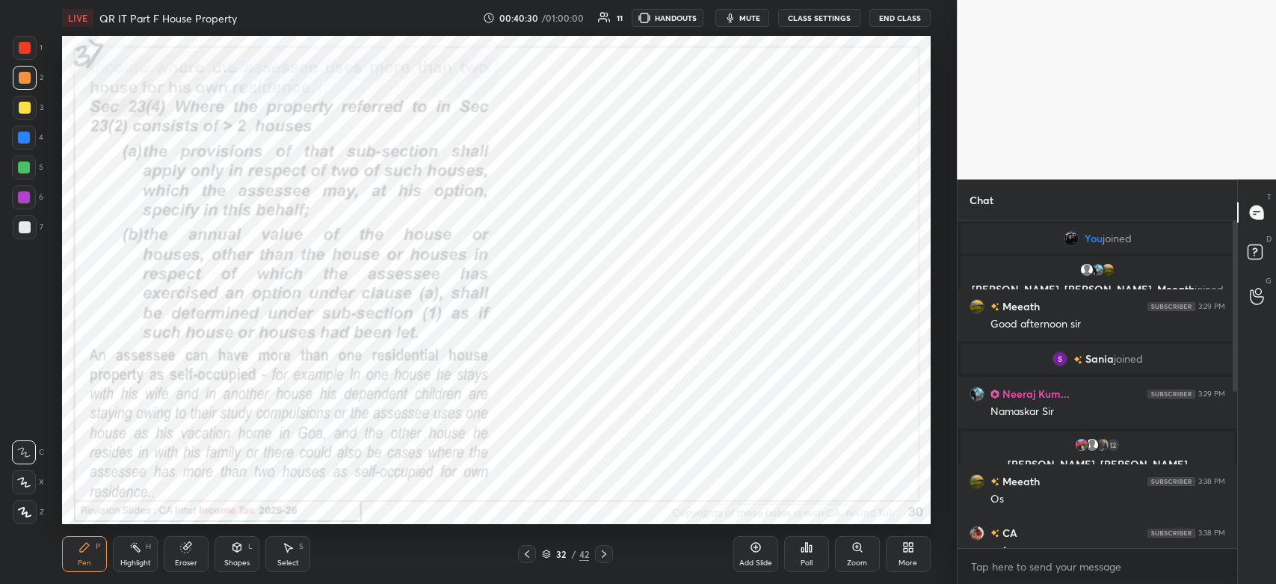
click at [602, 557] on icon at bounding box center [604, 554] width 12 height 12
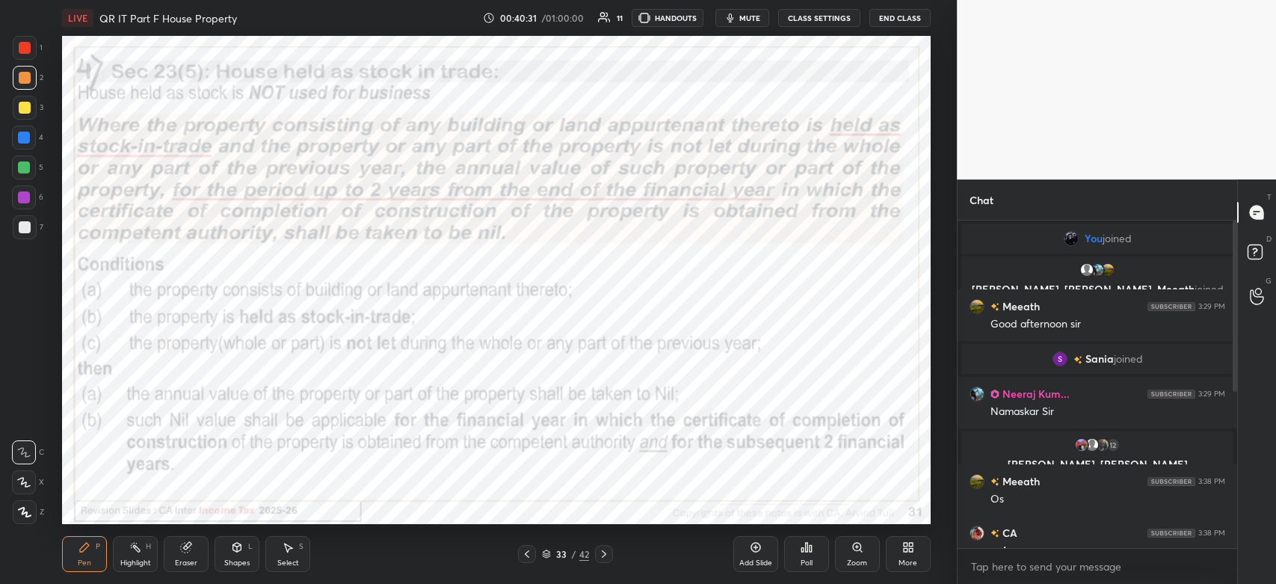
click at [25, 46] on div at bounding box center [25, 48] width 12 height 12
click at [39, 517] on div "Z" at bounding box center [28, 512] width 31 height 24
click at [600, 559] on icon at bounding box center [604, 554] width 12 height 12
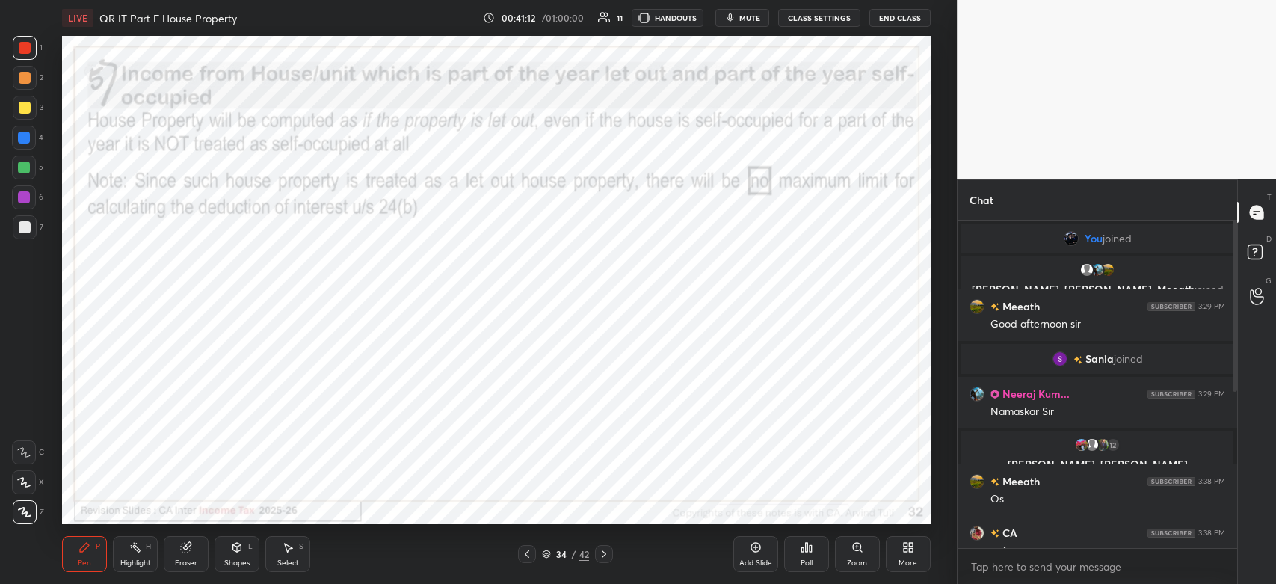
click at [602, 557] on icon at bounding box center [604, 554] width 12 height 12
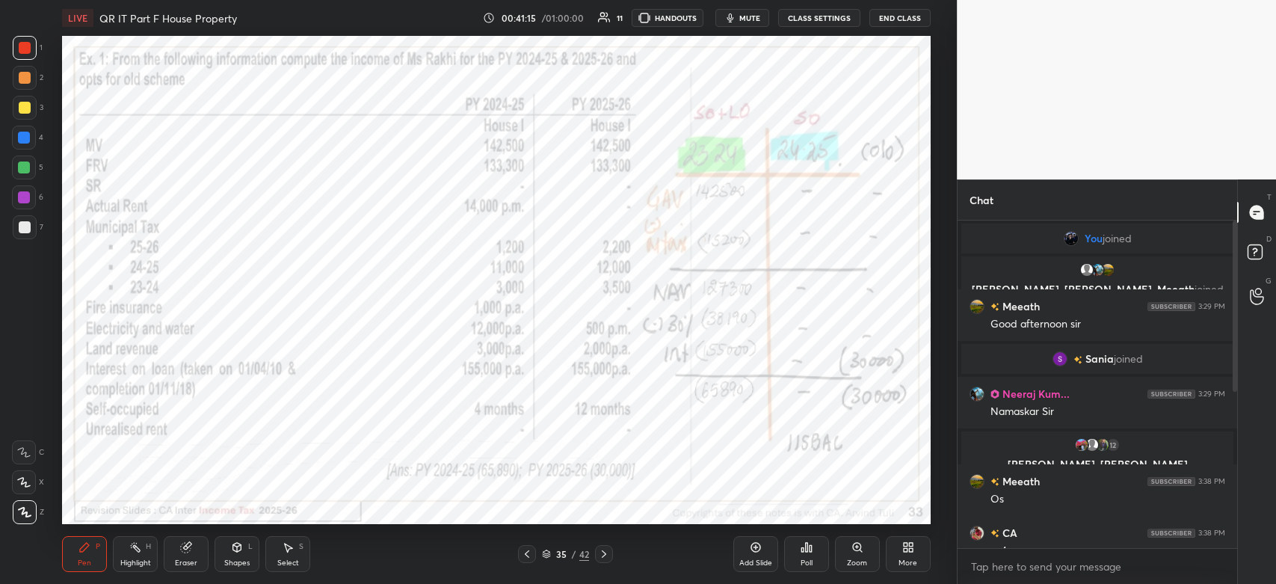
click at [33, 43] on div at bounding box center [25, 48] width 24 height 24
click at [604, 559] on icon at bounding box center [604, 554] width 12 height 12
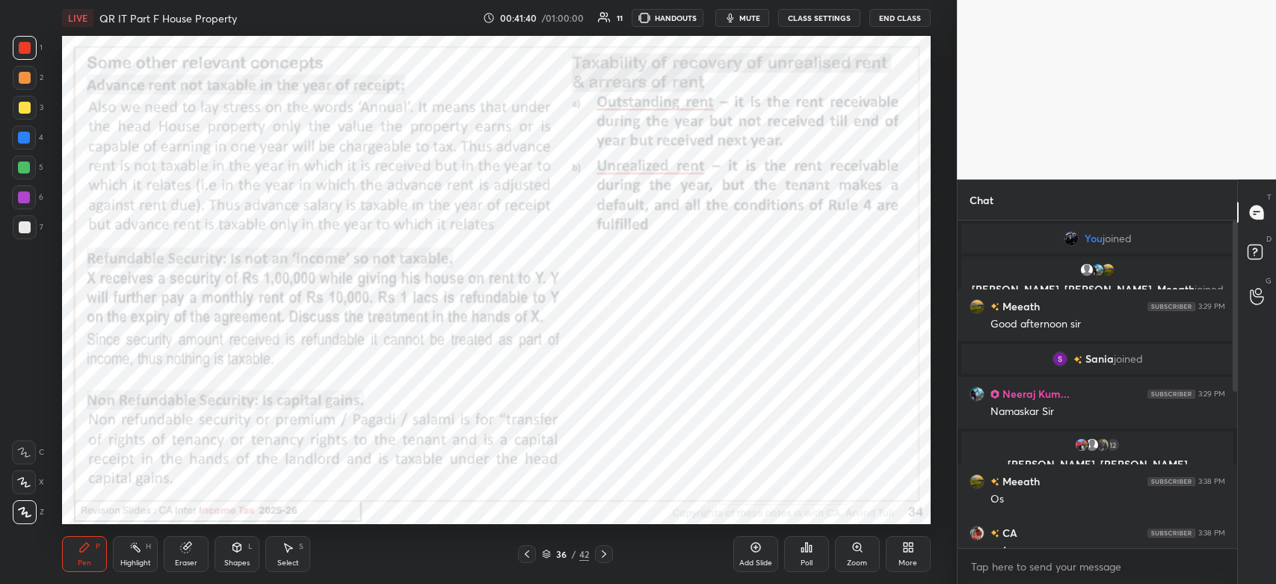
click at [606, 555] on icon at bounding box center [604, 554] width 12 height 12
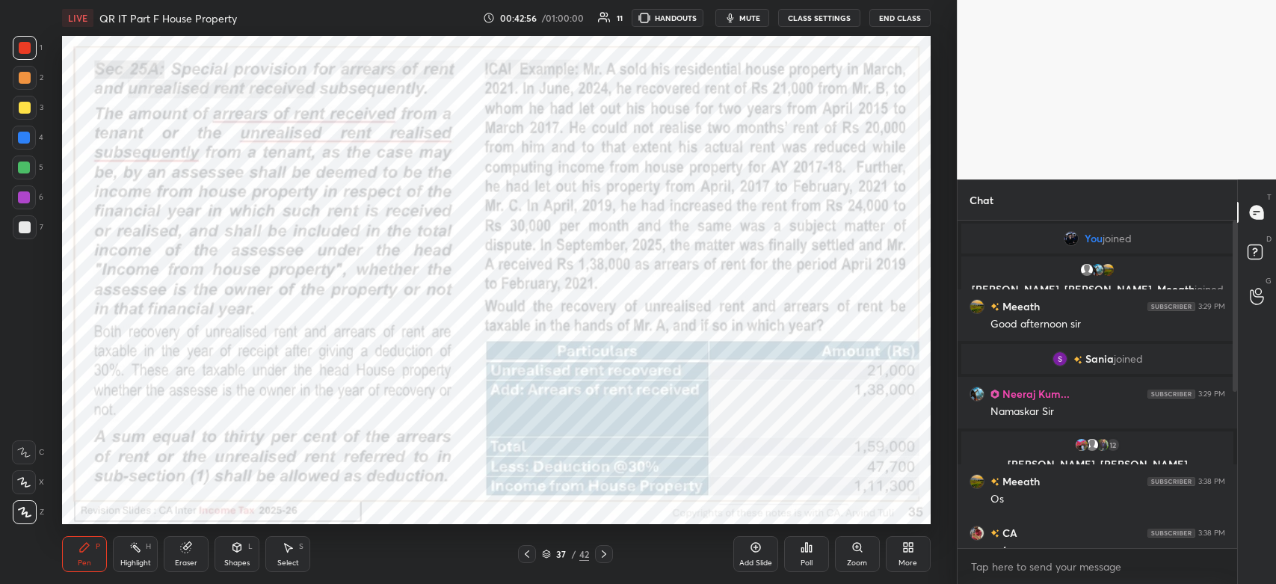
click at [604, 557] on icon at bounding box center [604, 554] width 12 height 12
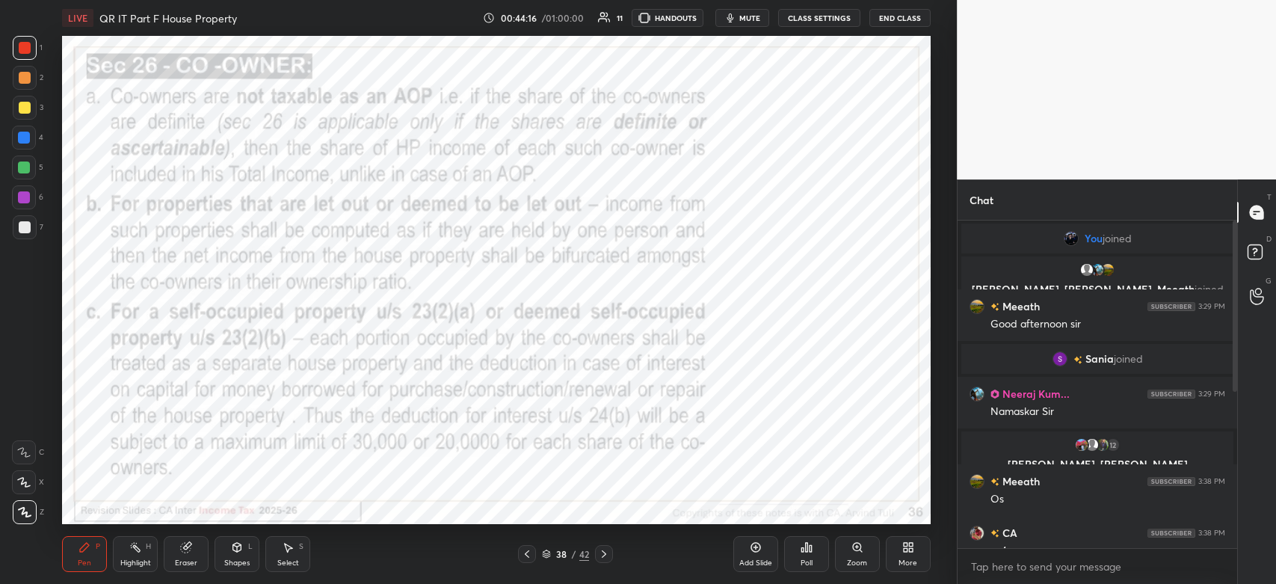
click at [605, 557] on icon at bounding box center [604, 554] width 12 height 12
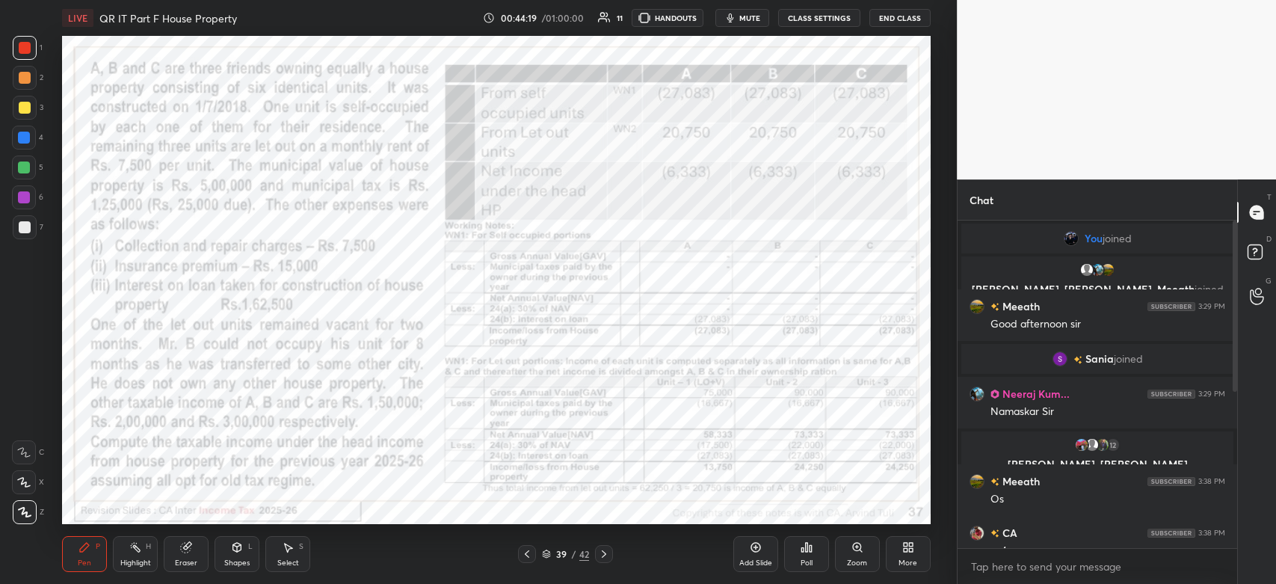
click at [604, 556] on icon at bounding box center [604, 553] width 4 height 7
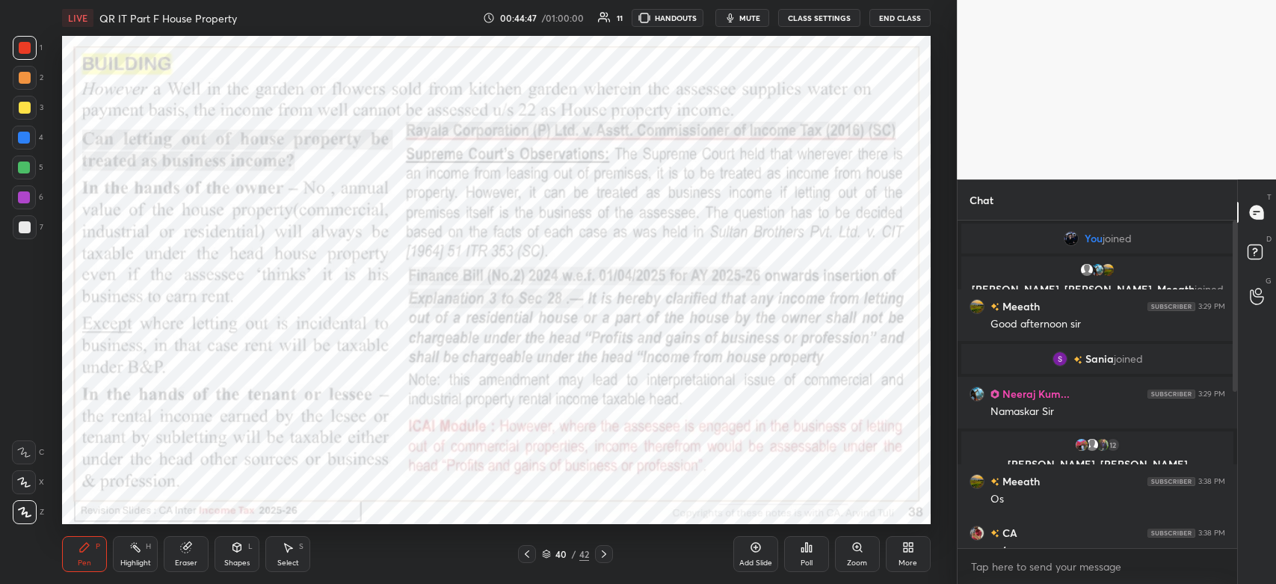
click at [600, 555] on icon at bounding box center [604, 554] width 12 height 12
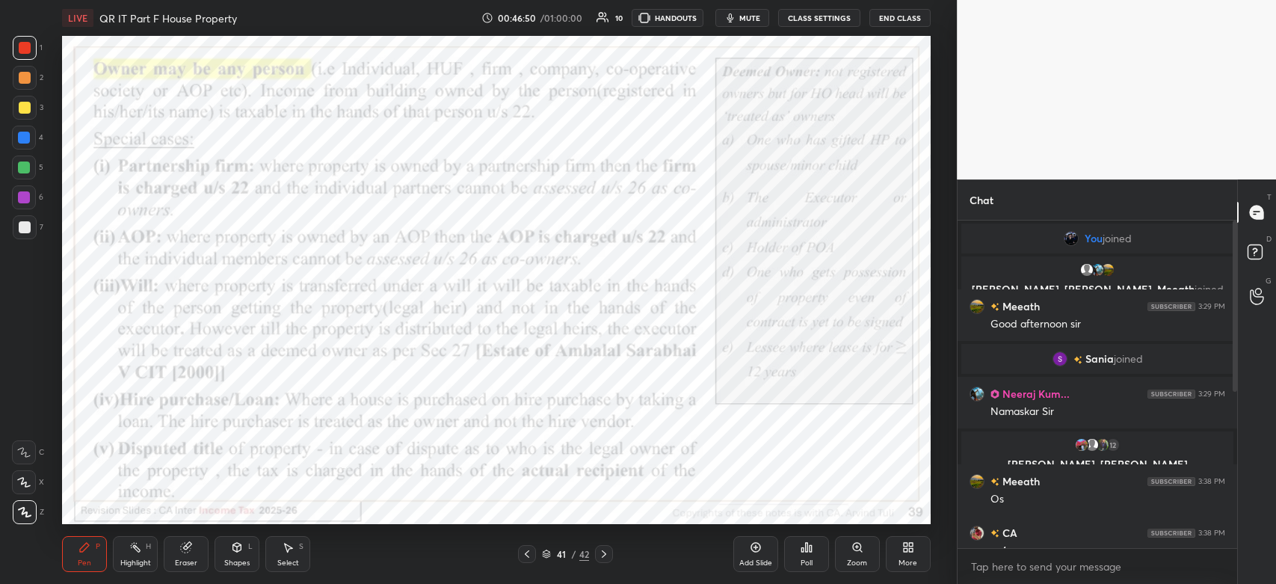
click at [603, 561] on div at bounding box center [604, 554] width 18 height 18
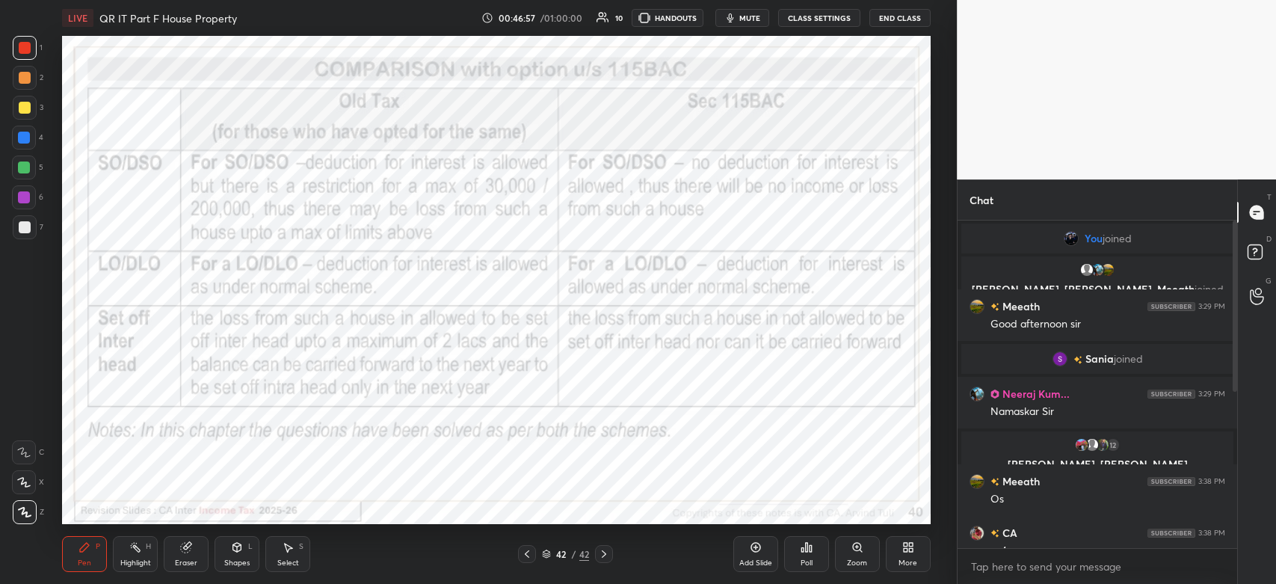
click at [606, 558] on icon at bounding box center [604, 554] width 12 height 12
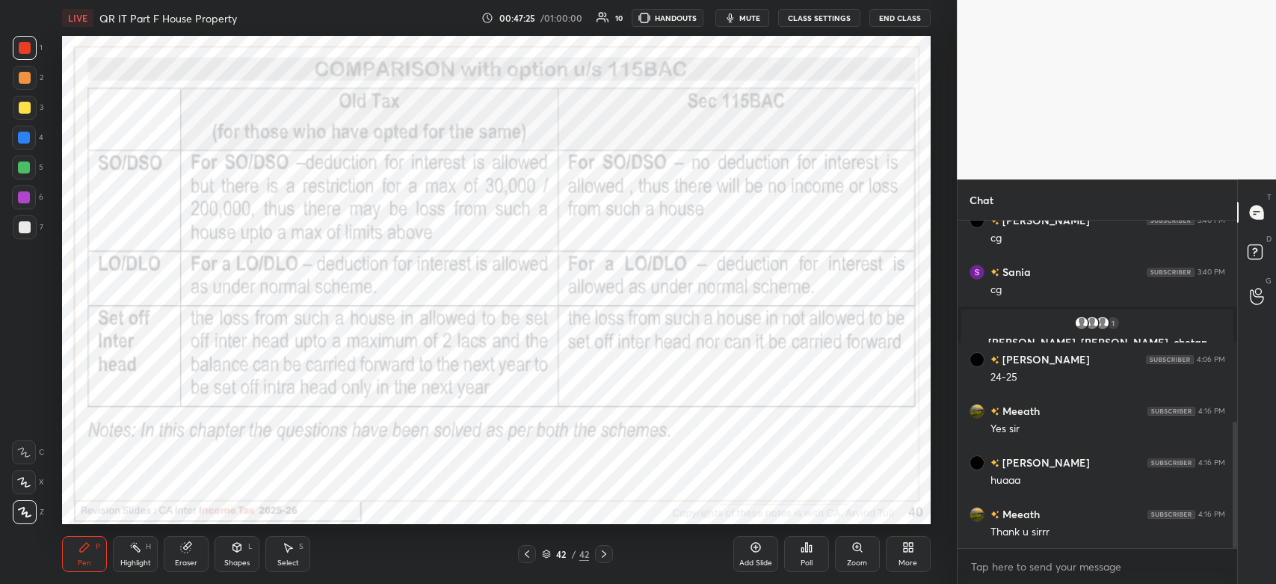
scroll to position [520, 0]
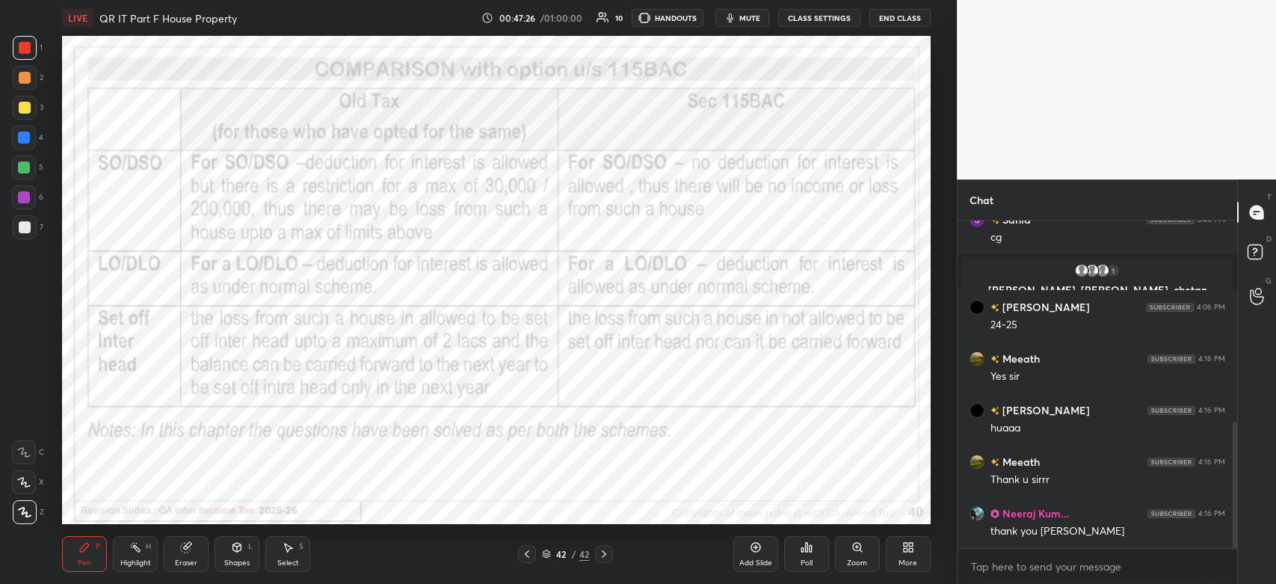
click at [906, 21] on button "End Class" at bounding box center [899, 18] width 61 height 18
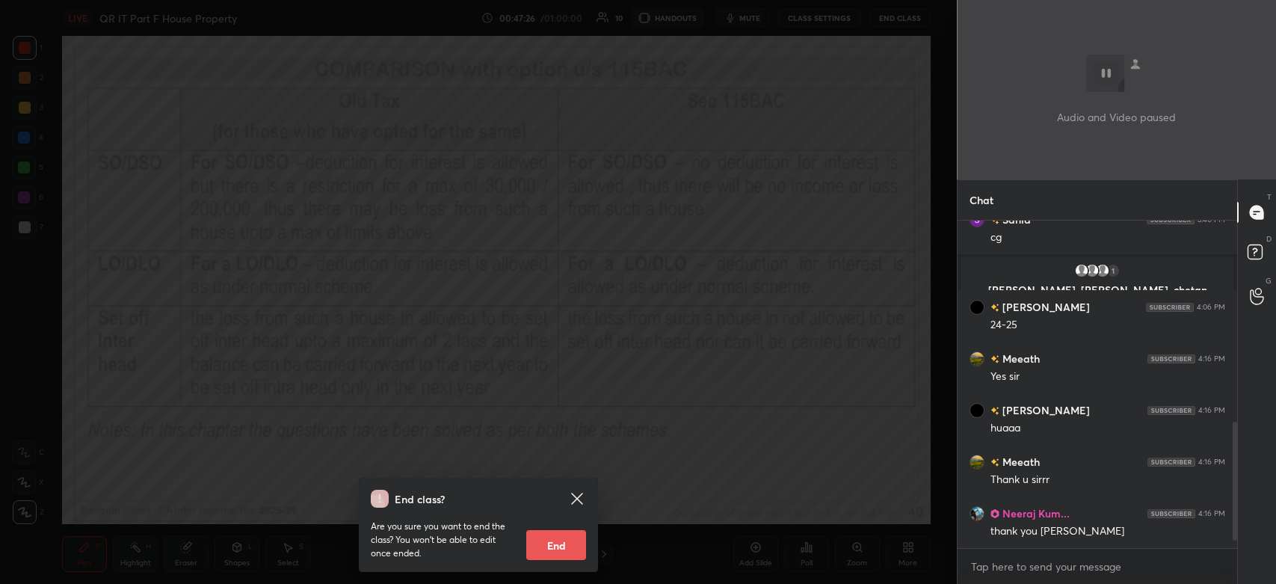
scroll to position [570, 0]
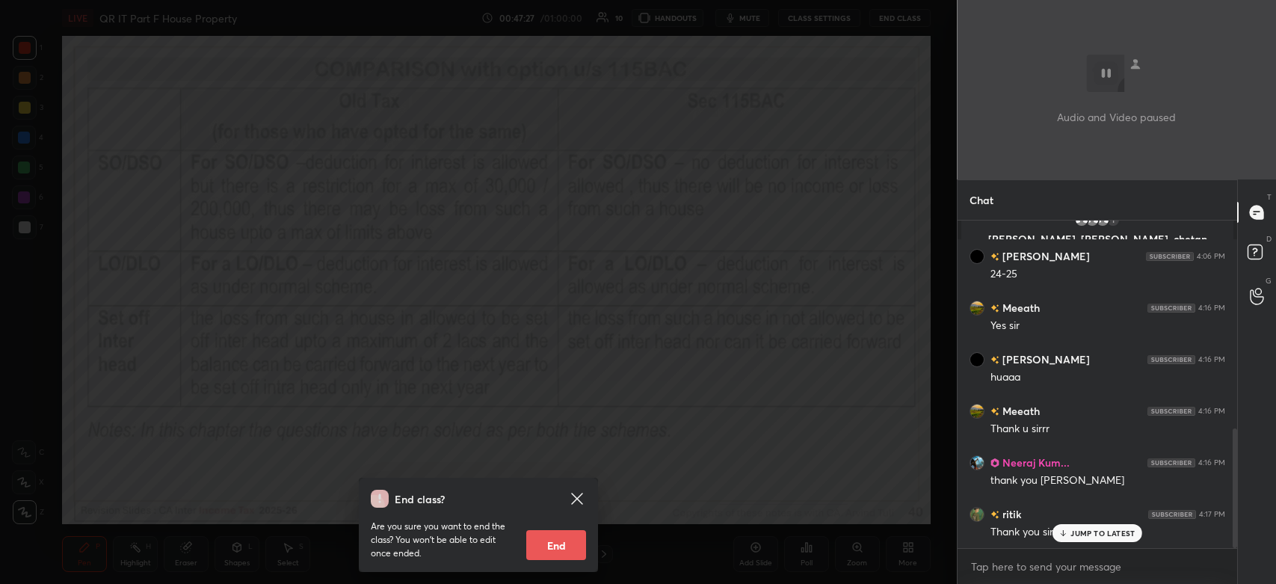
click at [559, 540] on button "End" at bounding box center [556, 545] width 60 height 30
type textarea "x"
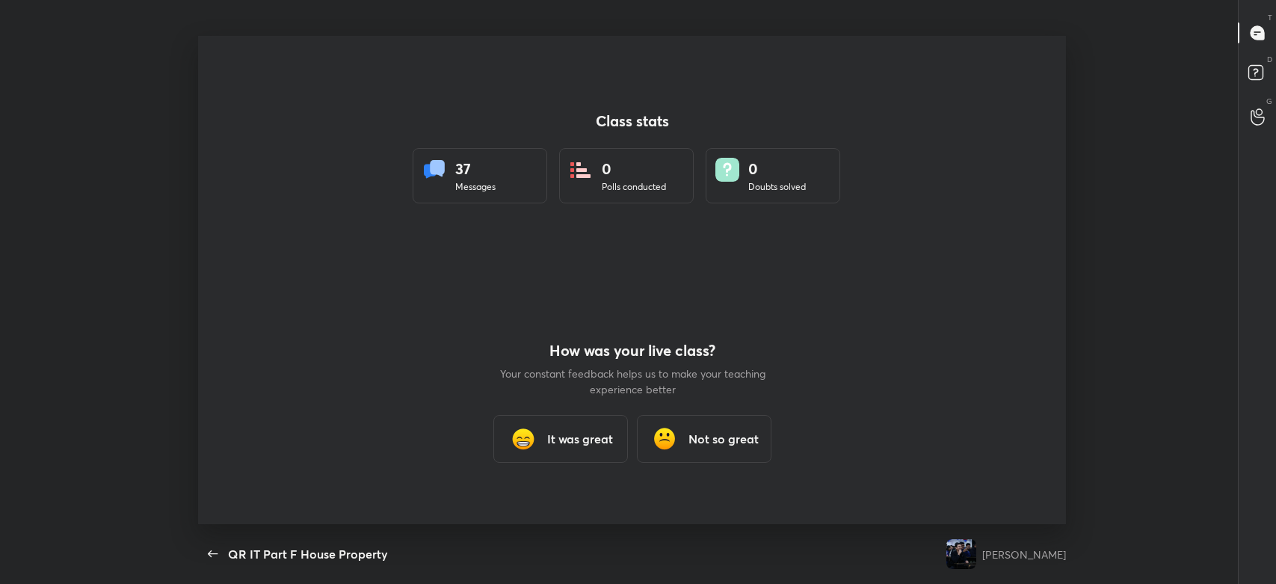
scroll to position [74269, 73494]
